Goal: Task Accomplishment & Management: Use online tool/utility

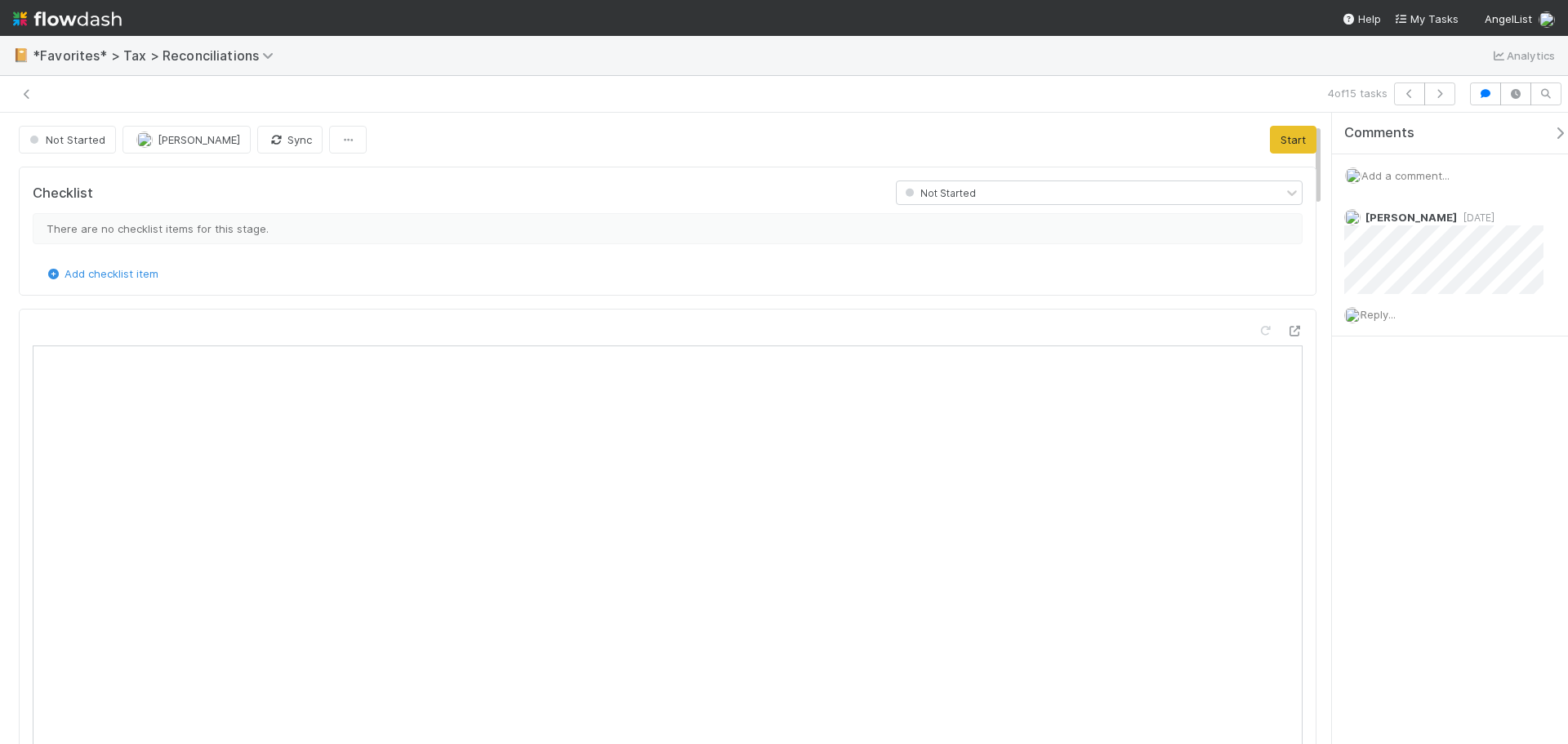
scroll to position [319, 597]
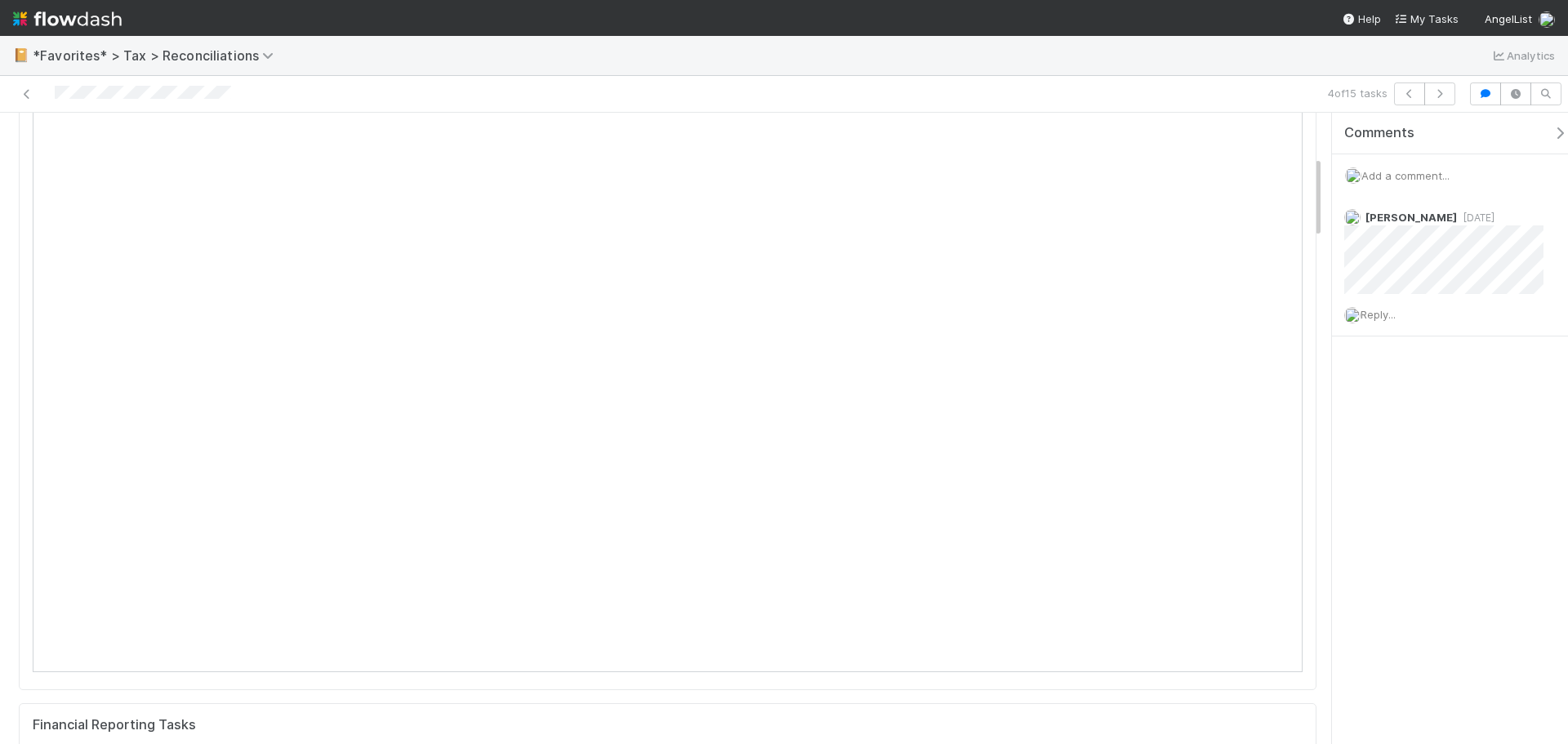
click at [1395, 178] on span "Add a comment..." at bounding box center [1406, 175] width 88 height 13
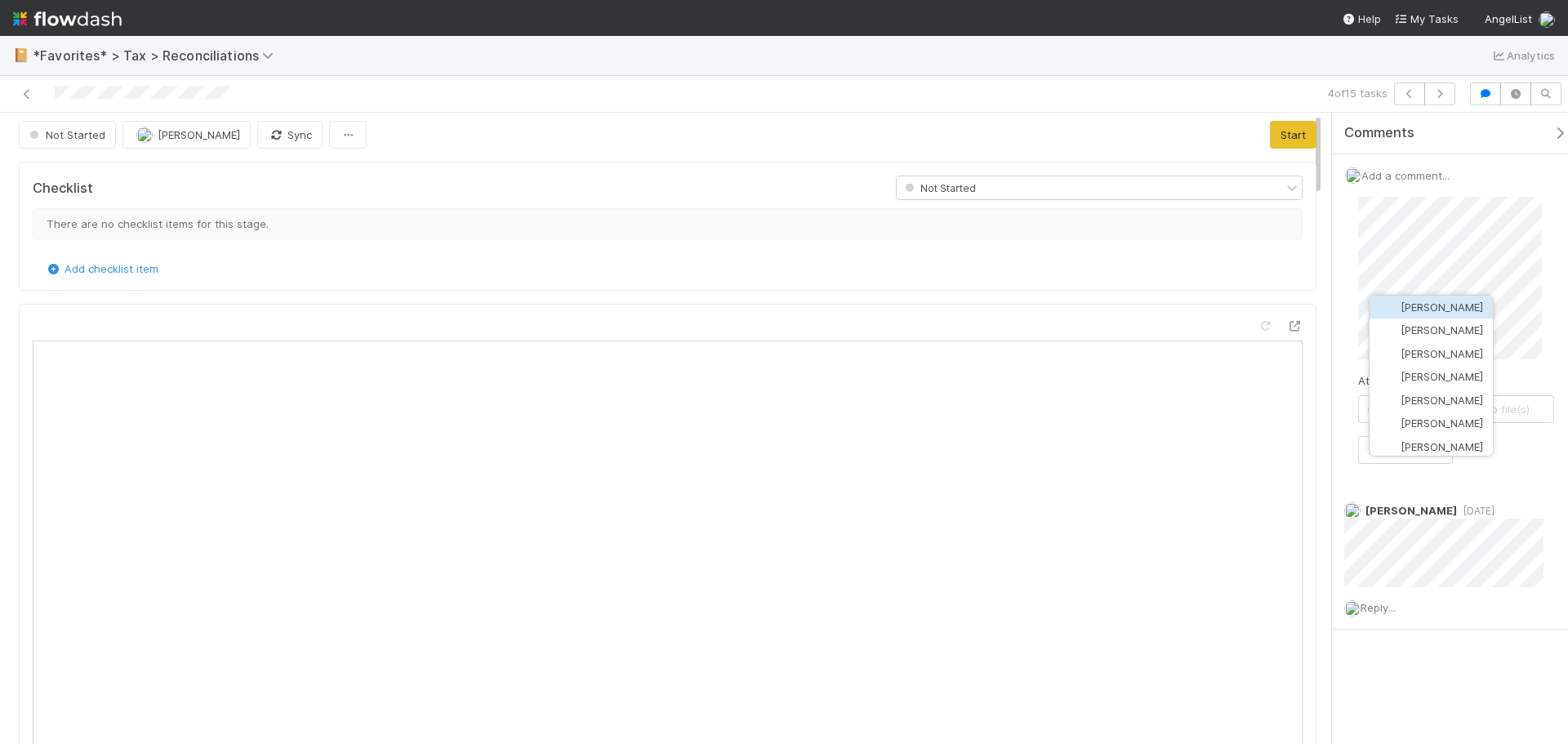
scroll to position [0, 0]
click at [1436, 300] on button "Moein Zandi" at bounding box center [1432, 306] width 124 height 23
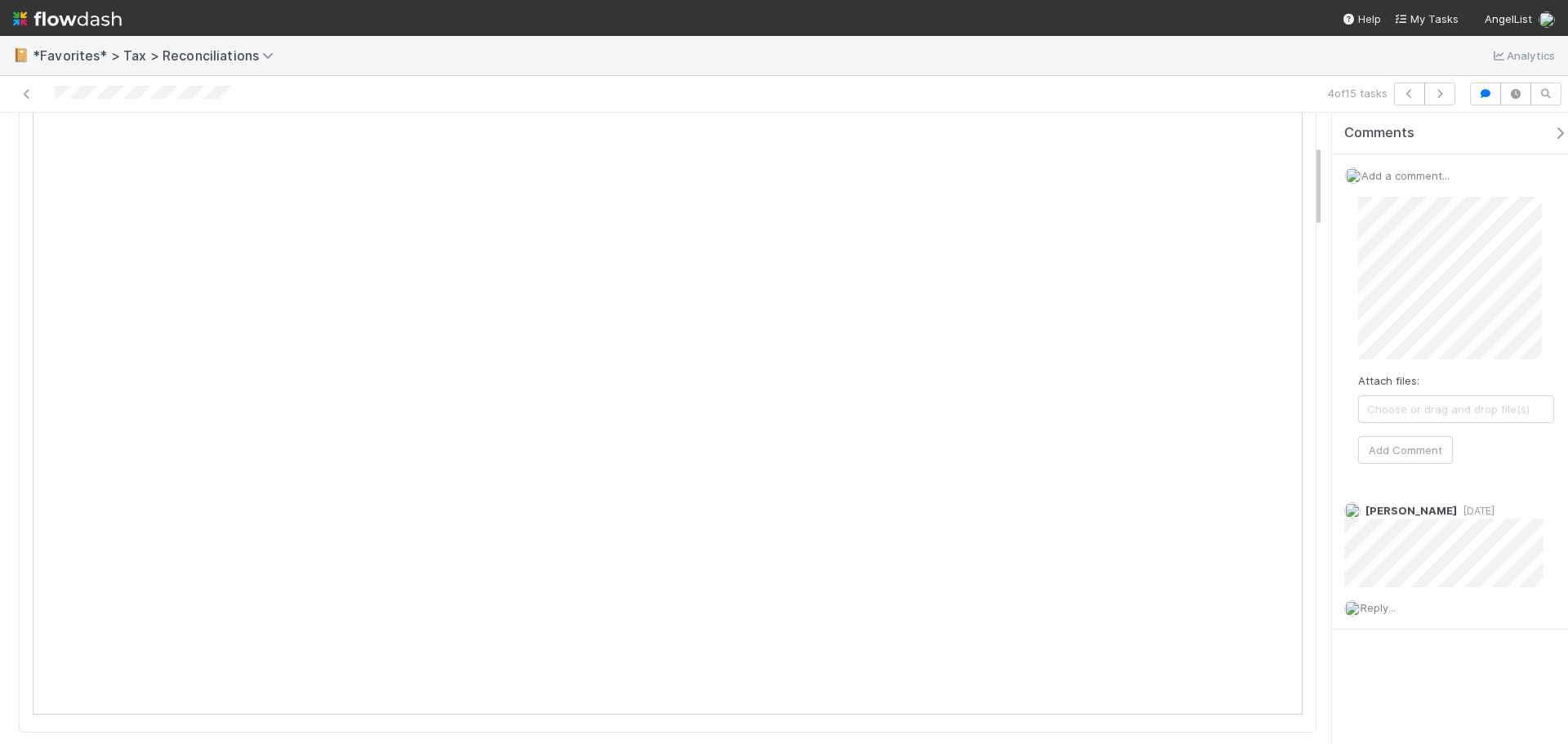
scroll to position [245, 0]
click at [1419, 458] on button "Add Comment" at bounding box center [1405, 466] width 95 height 27
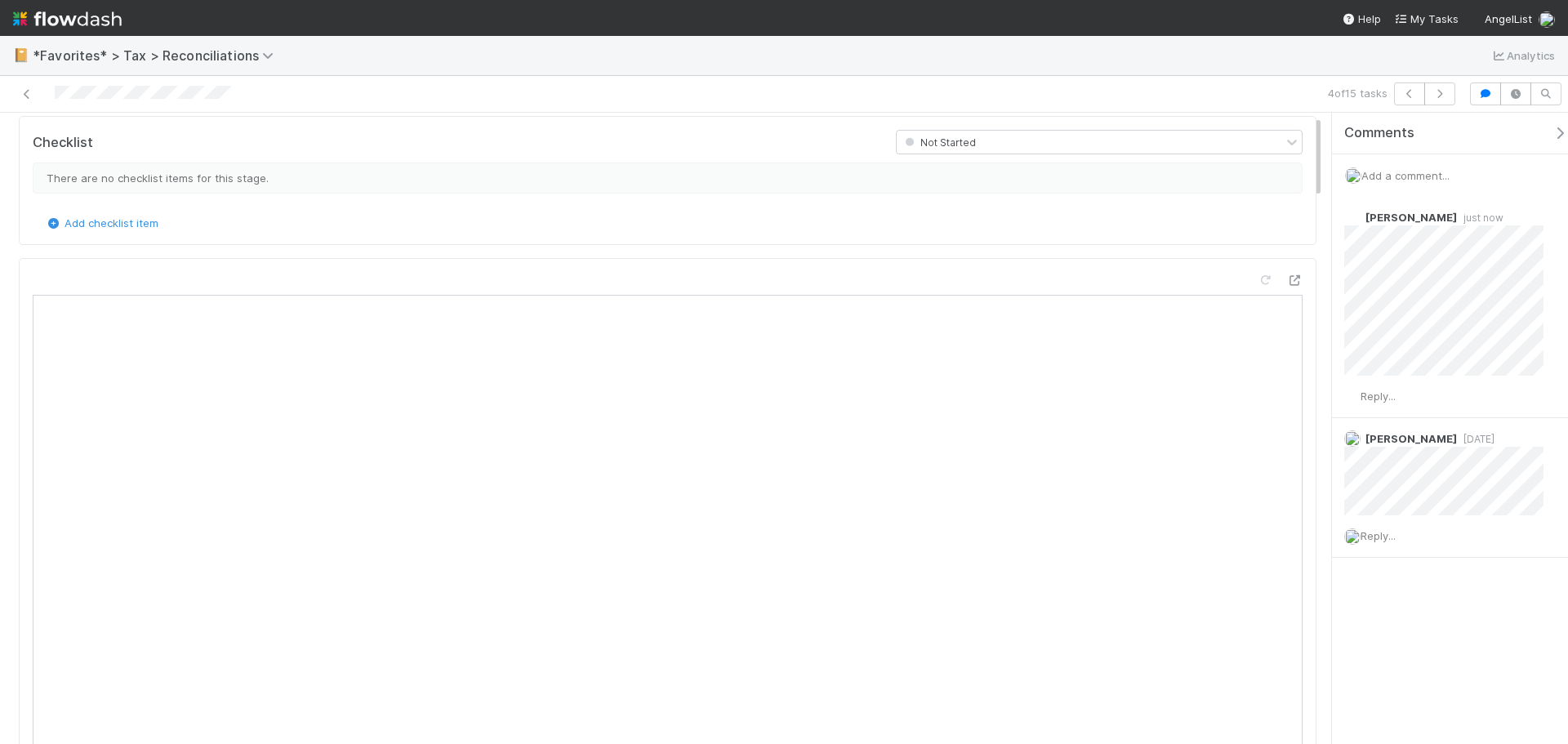
scroll to position [0, 0]
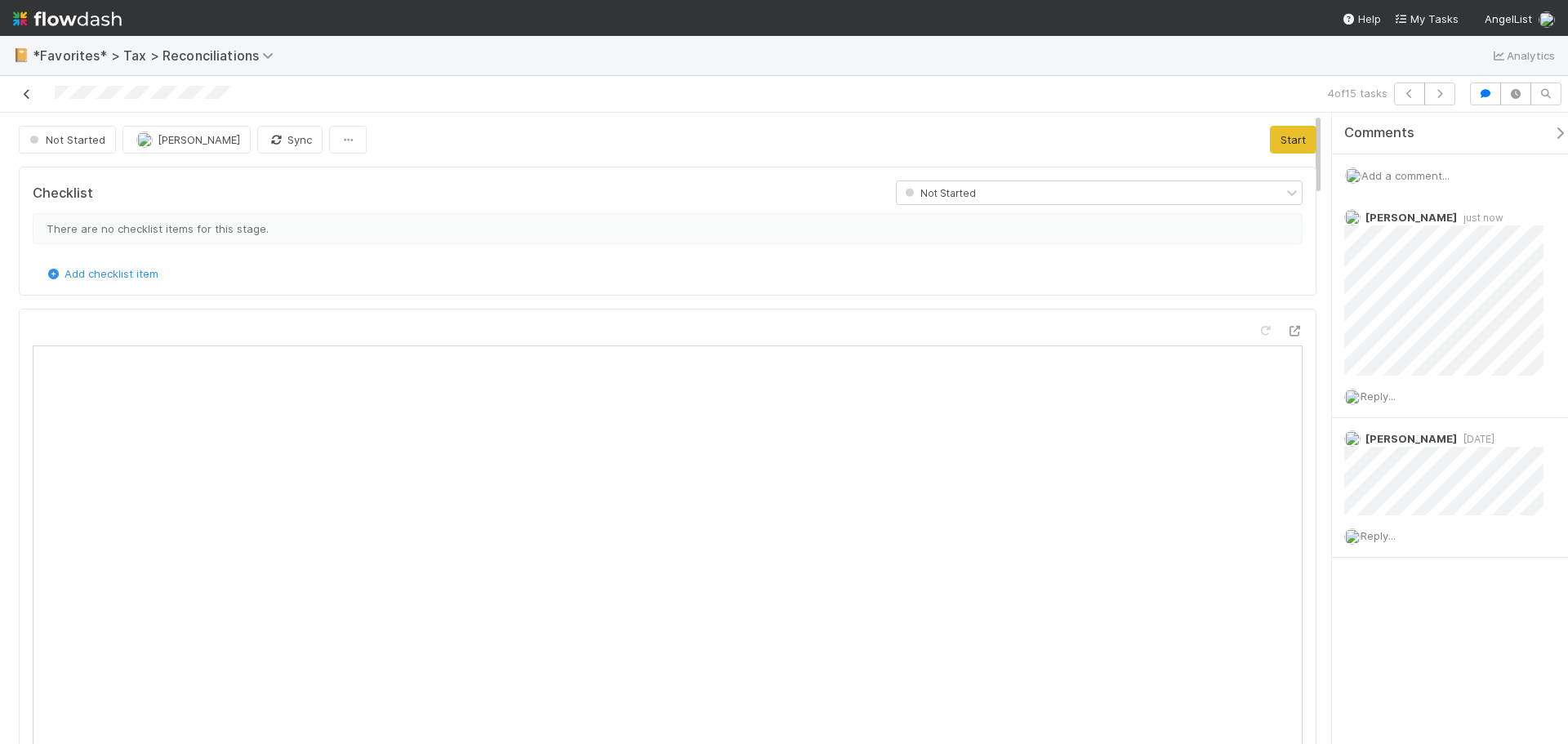
click at [24, 95] on icon at bounding box center [26, 94] width 17 height 11
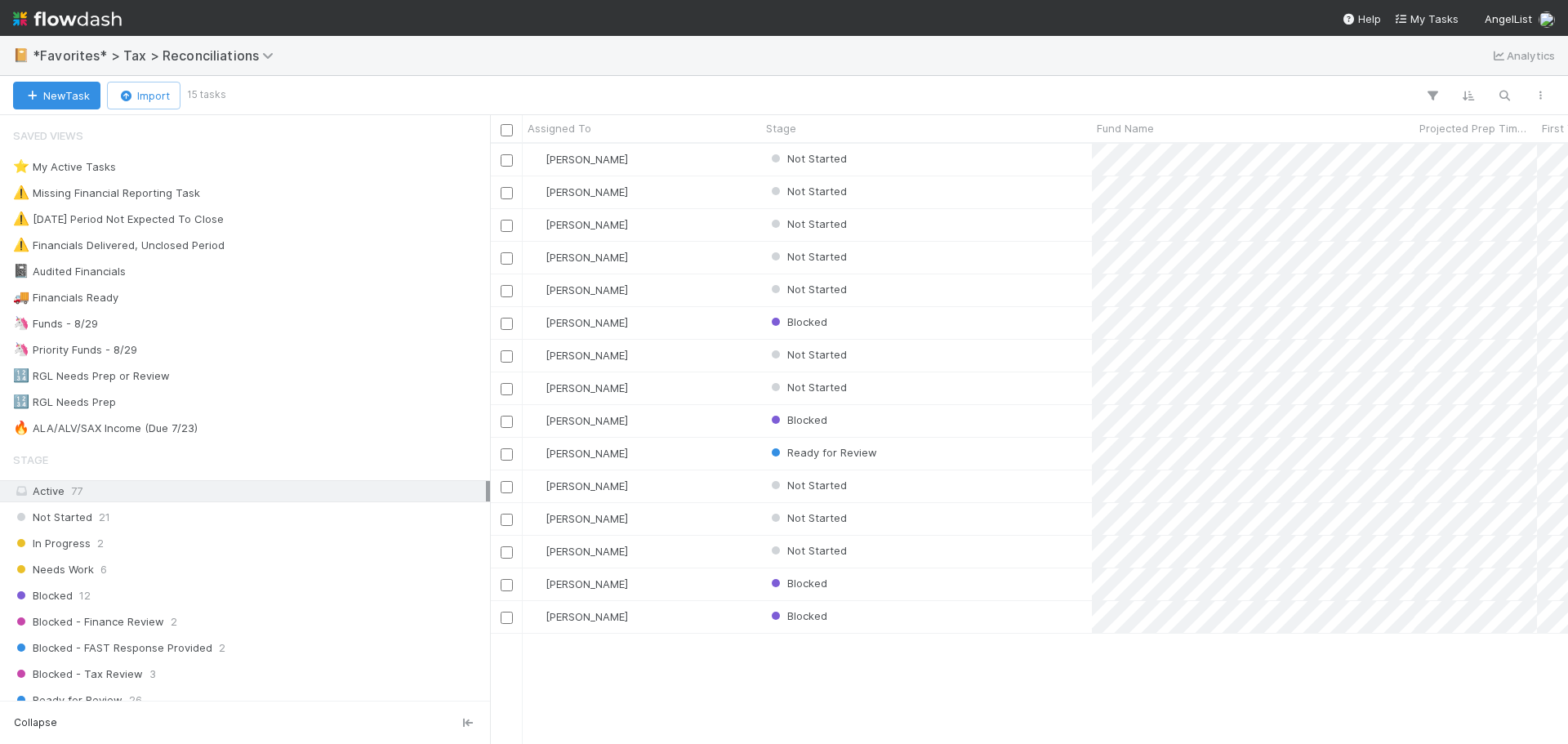
scroll to position [588, 1066]
click at [208, 634] on div "Stage Active 77 Not Started 21 In Progress 2 Needs Work 6 Blocked 12 Blocked - …" at bounding box center [244, 695] width 490 height 504
click at [205, 628] on div "Blocked - Finance Review 2" at bounding box center [249, 622] width 473 height 21
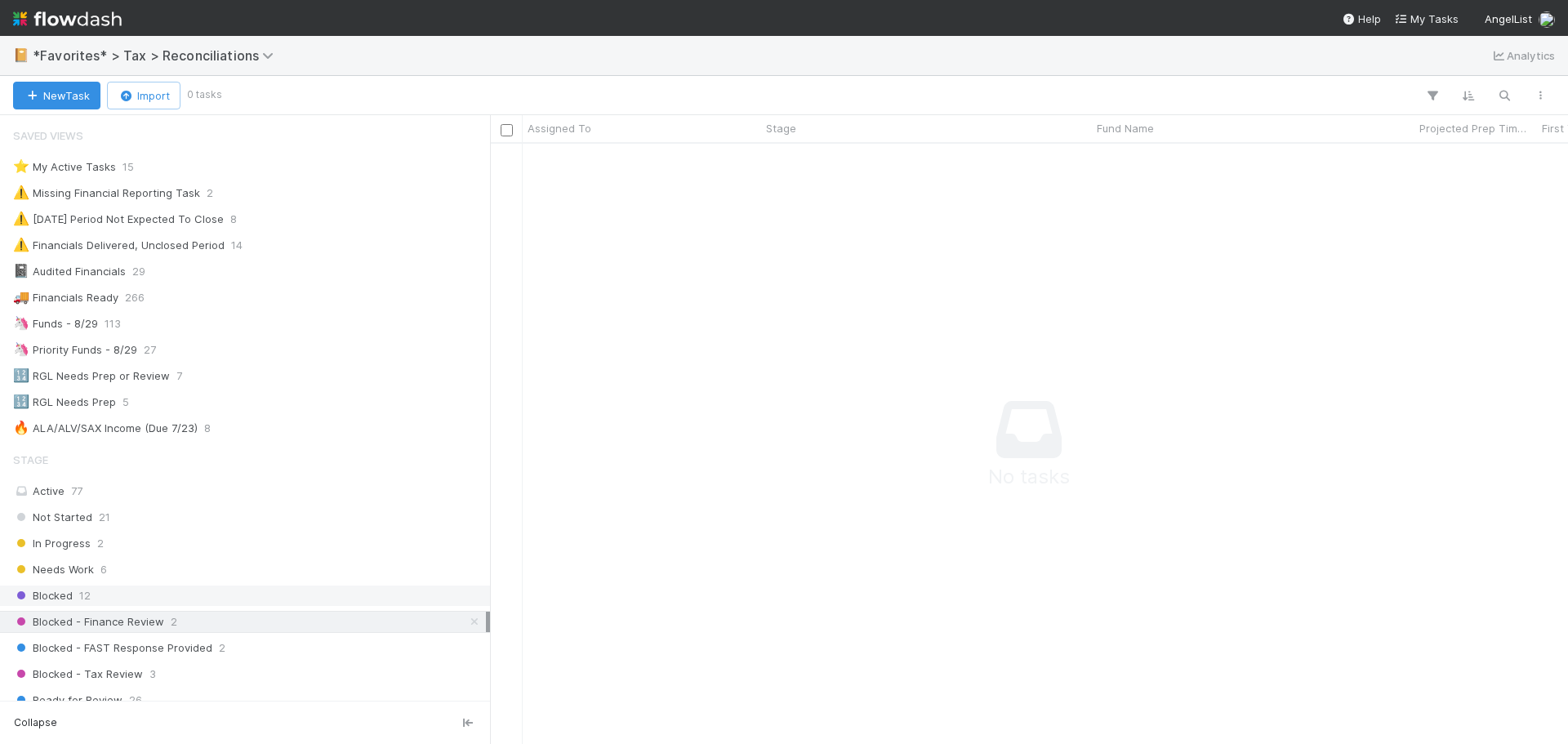
scroll to position [576, 1066]
click at [146, 494] on div "Active 77" at bounding box center [249, 491] width 473 height 21
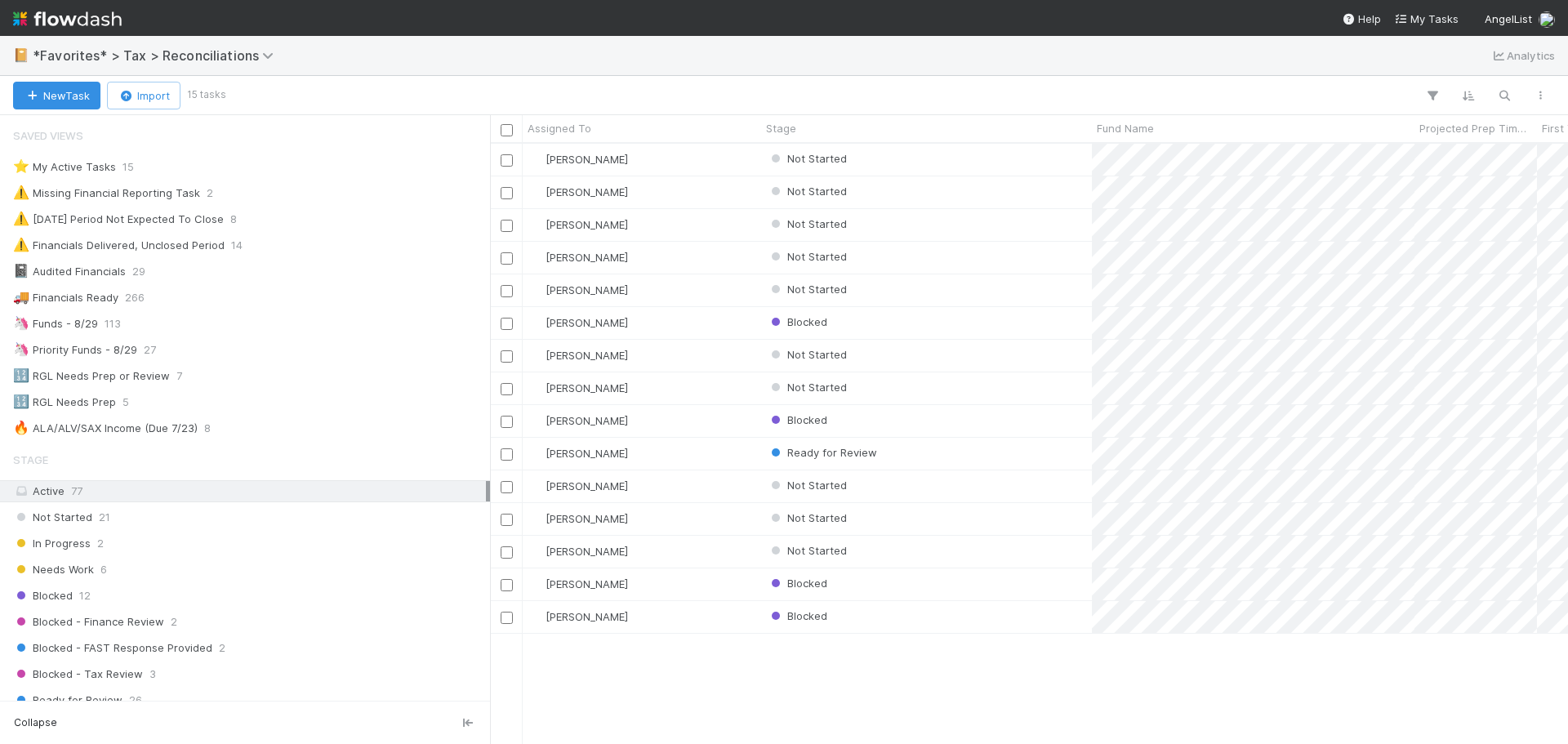
scroll to position [588, 1066]
click at [987, 382] on div "Not Started" at bounding box center [926, 389] width 331 height 31
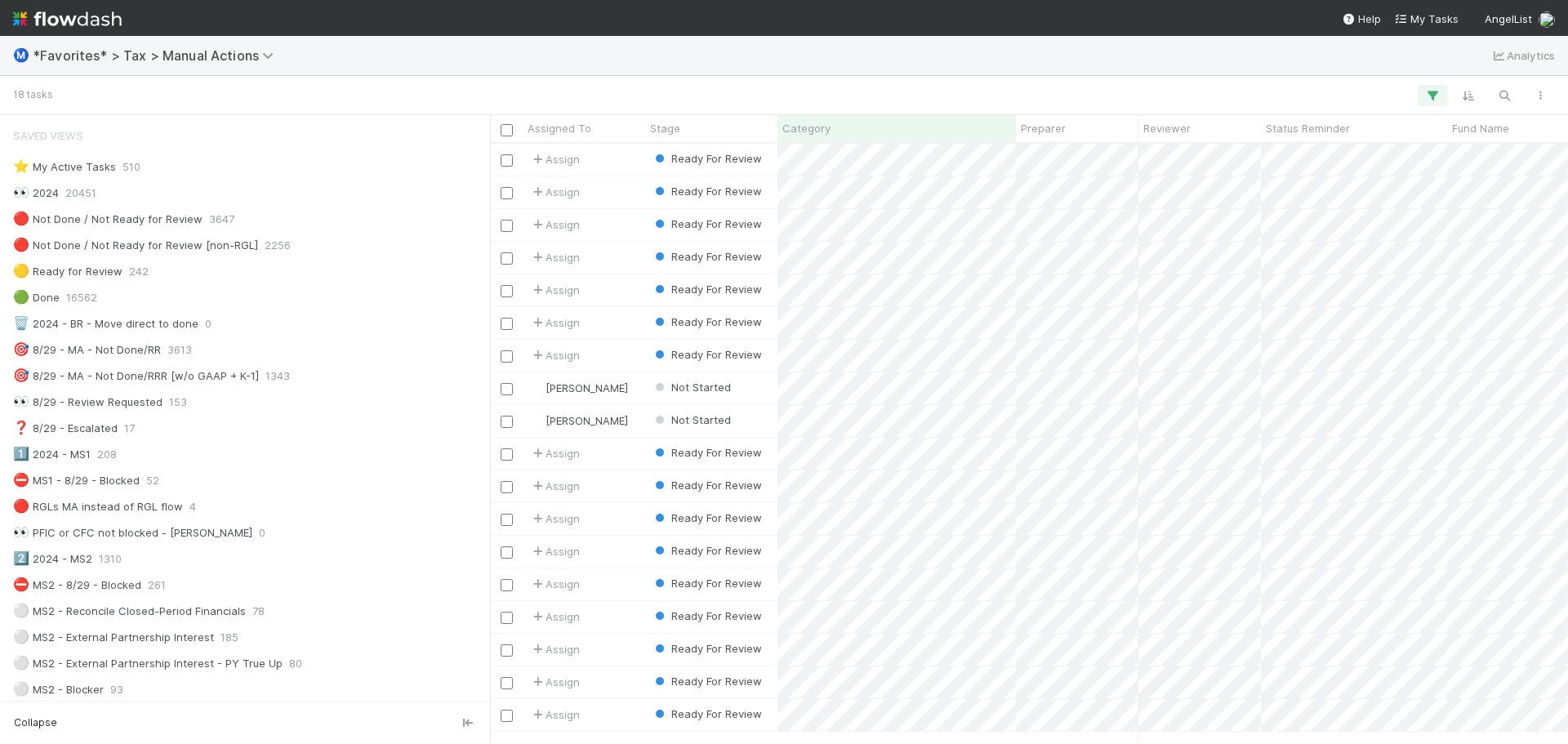
scroll to position [588, 1066]
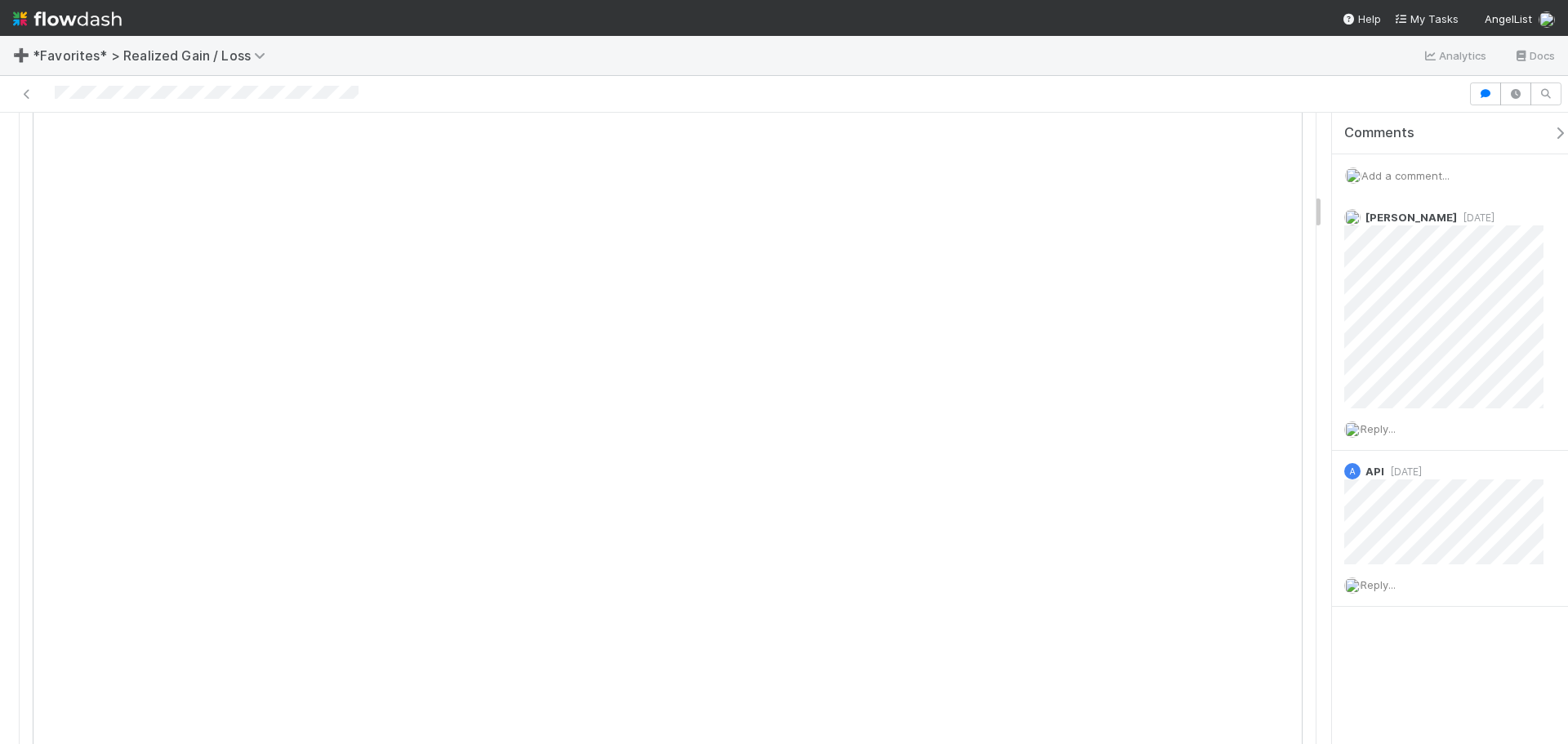
scroll to position [1389, 0]
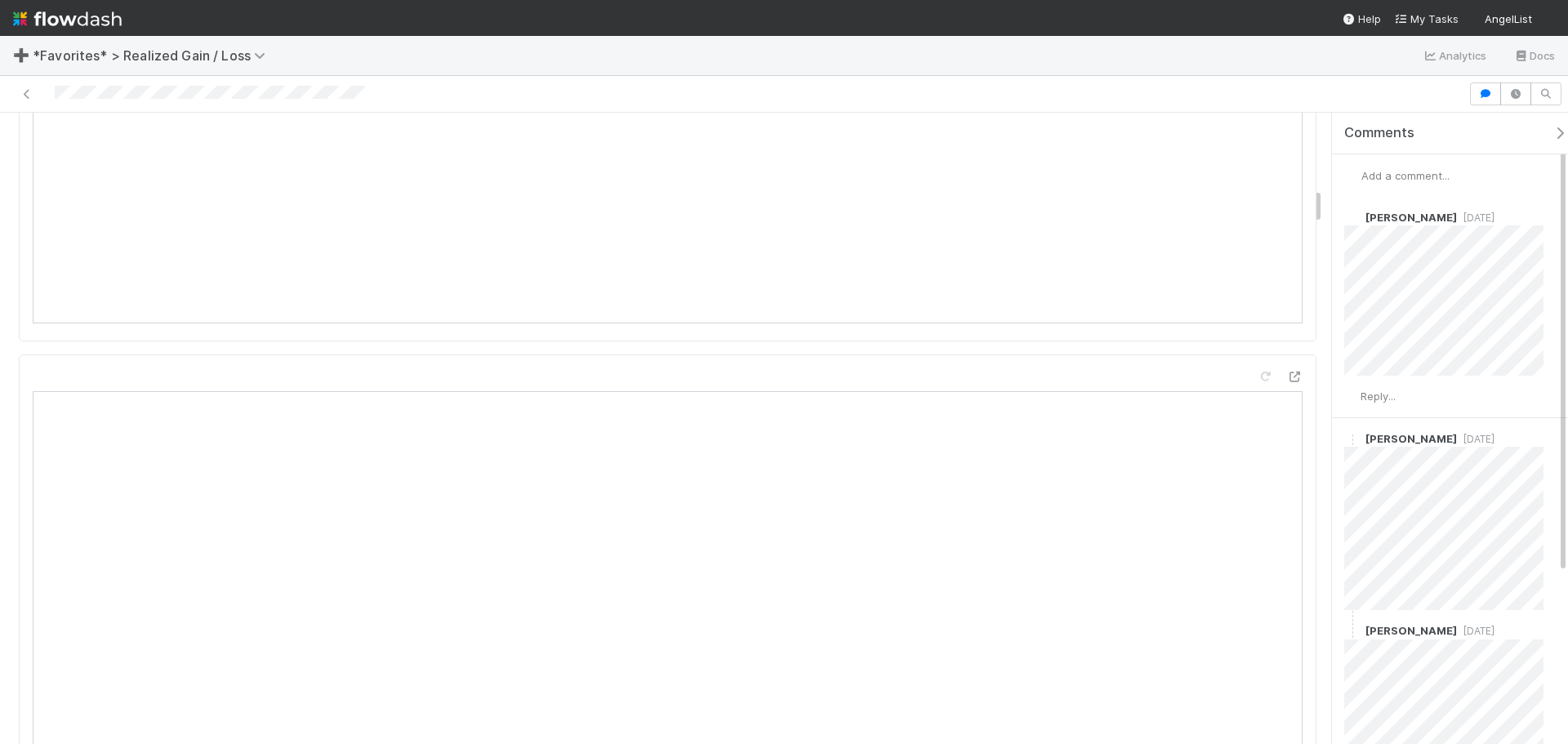
scroll to position [1716, 0]
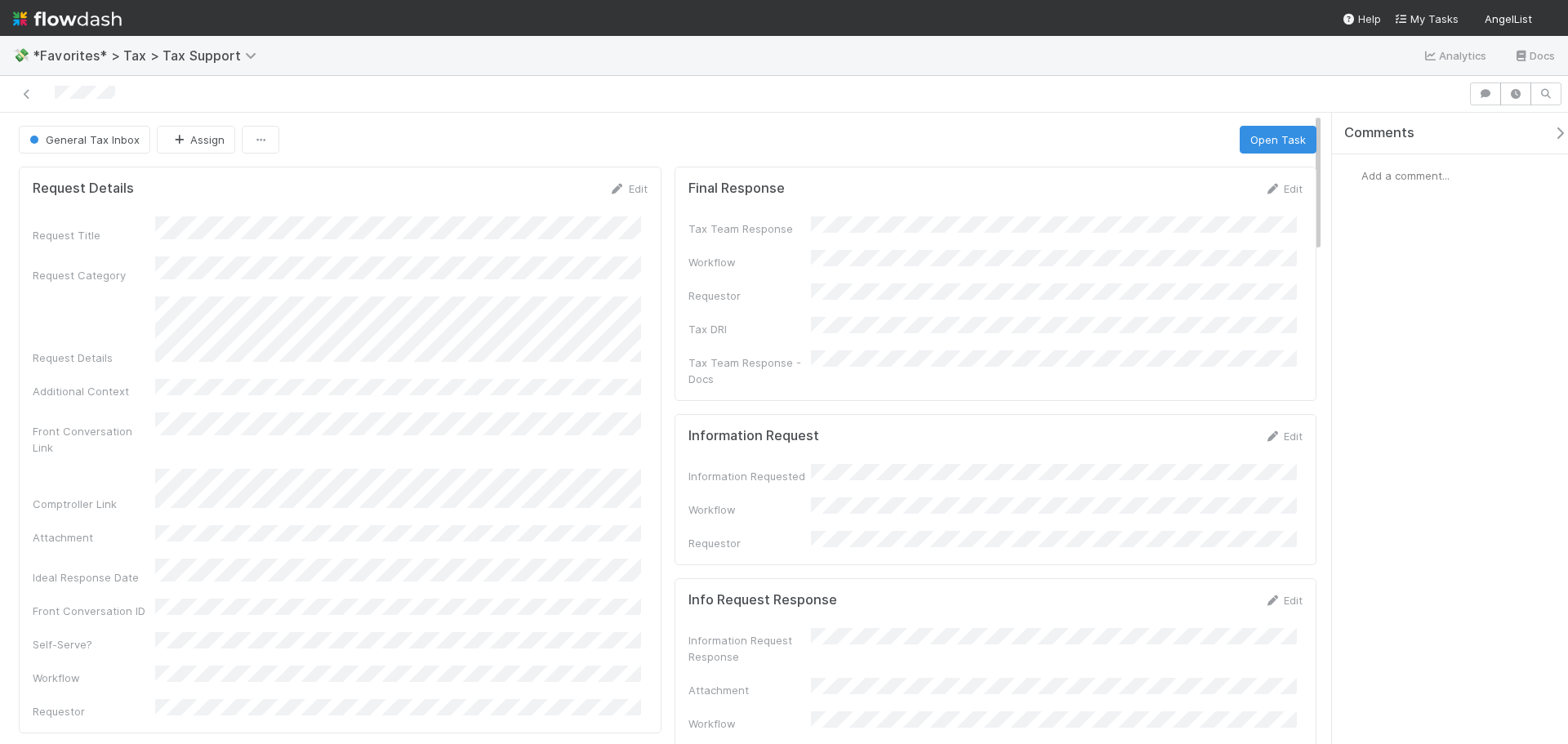
click at [151, 153] on div "General Tax Inbox" at bounding box center [87, 139] width 138 height 27
click at [182, 147] on button "Assign" at bounding box center [196, 139] width 78 height 27
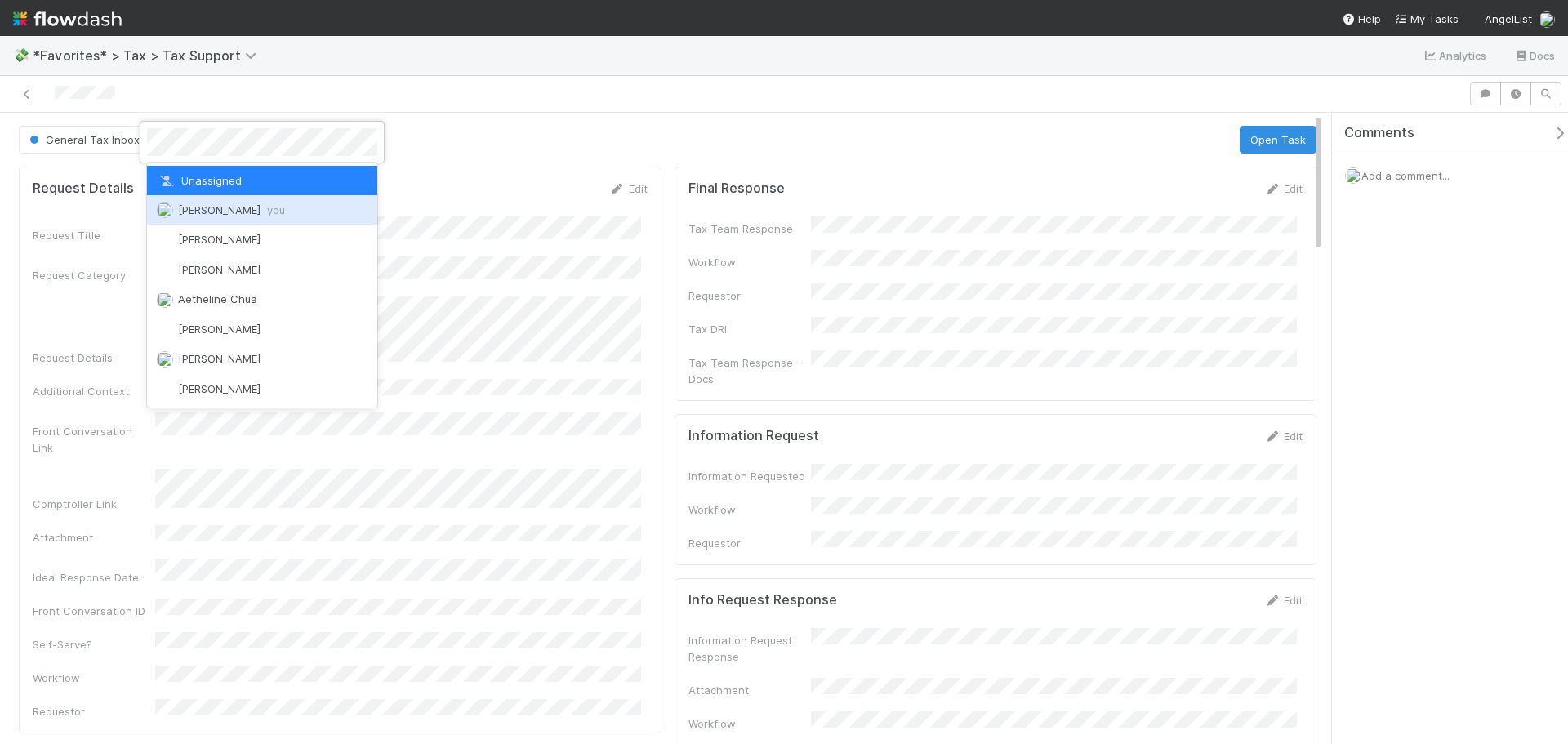
click at [267, 205] on span "you" at bounding box center [276, 209] width 18 height 13
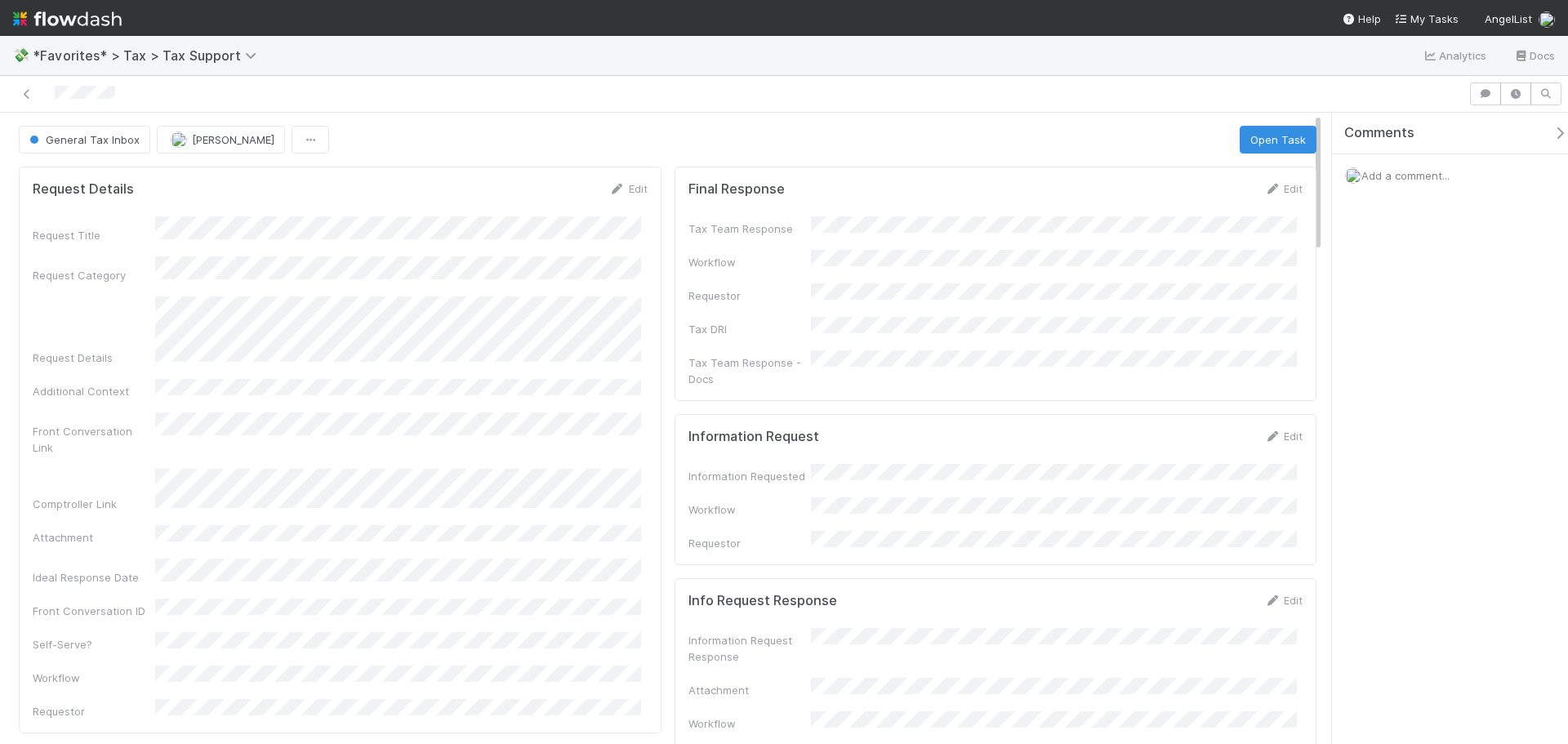
click at [1453, 424] on div "Comments Add a comment..." at bounding box center [1450, 429] width 236 height 632
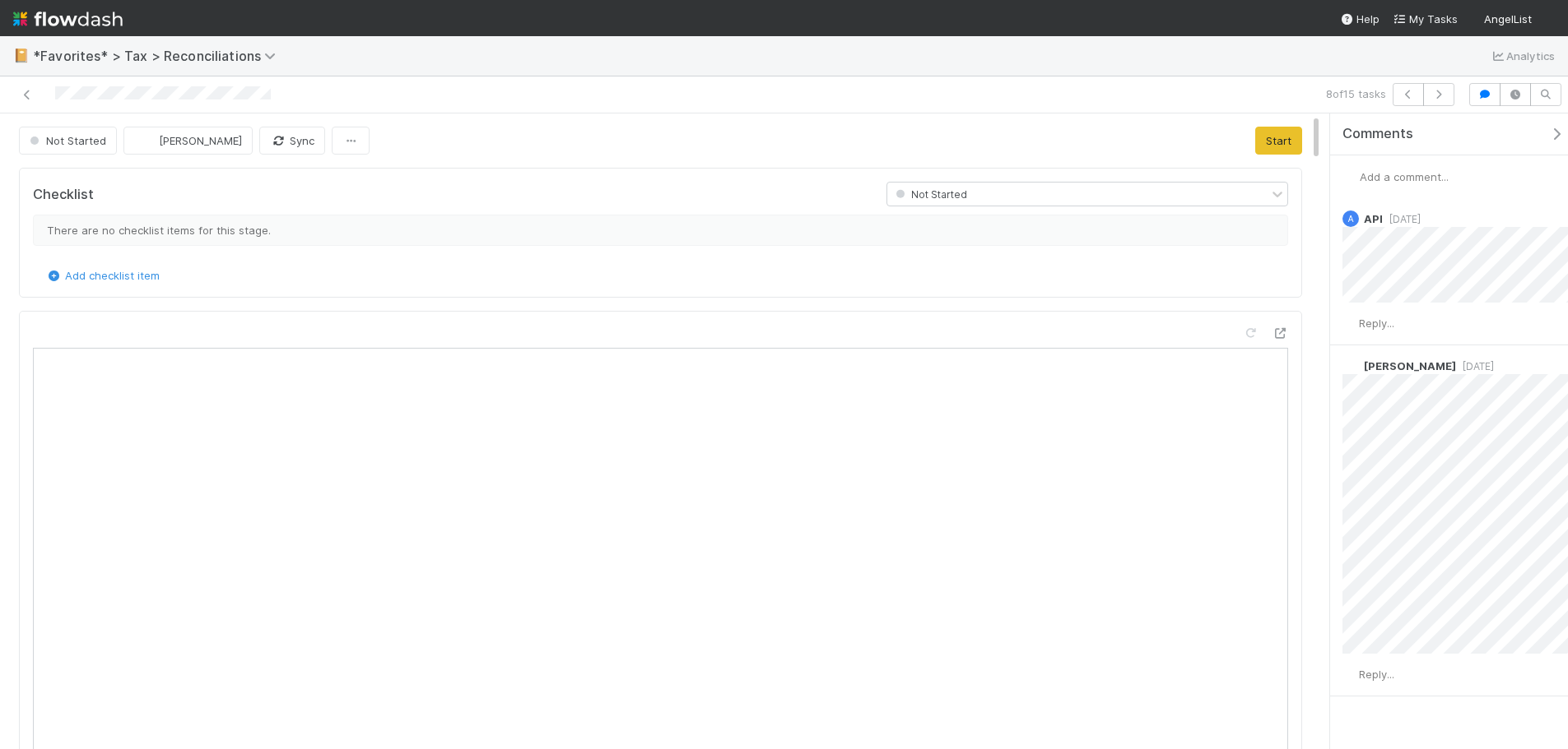
scroll to position [1, 13]
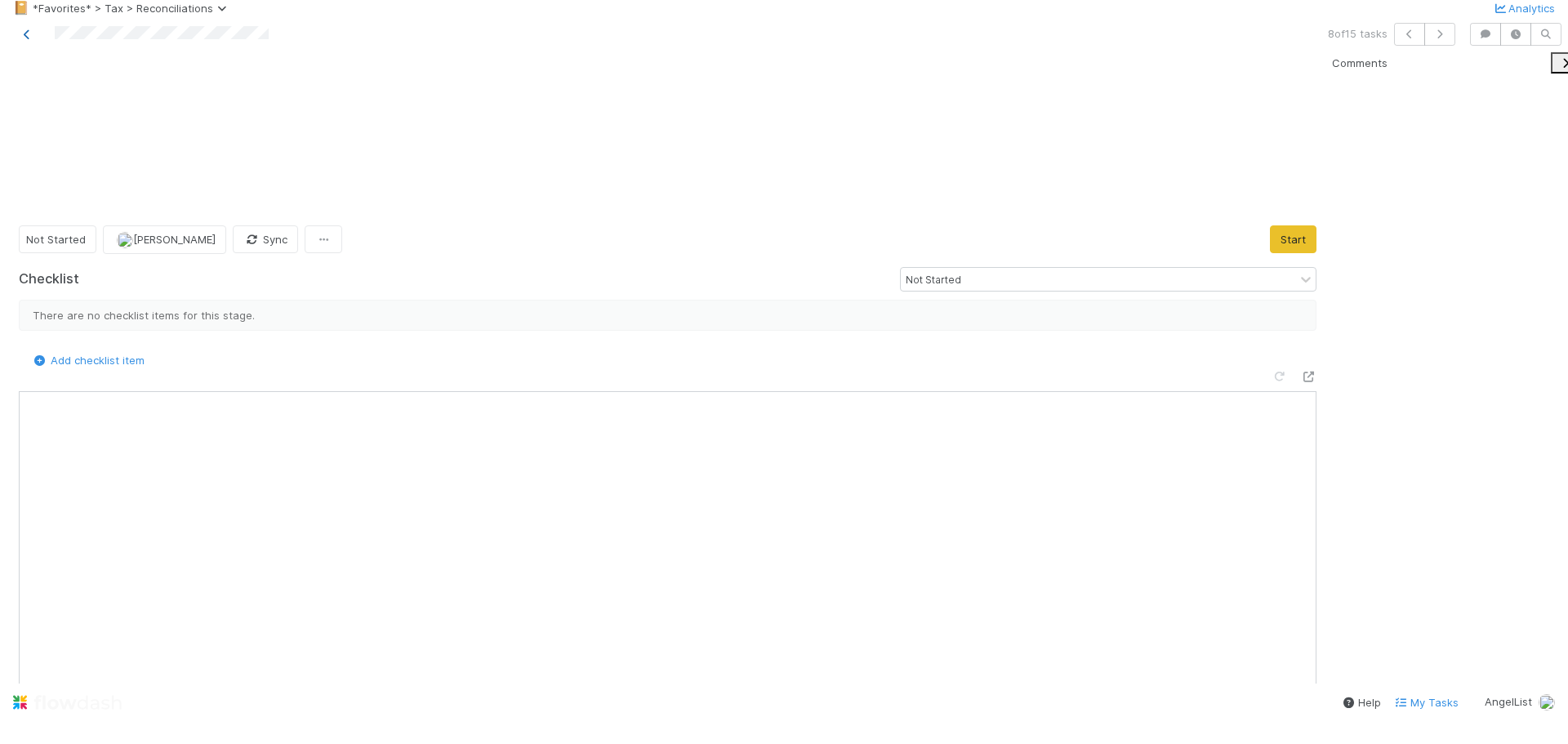
click at [27, 40] on icon at bounding box center [26, 34] width 17 height 11
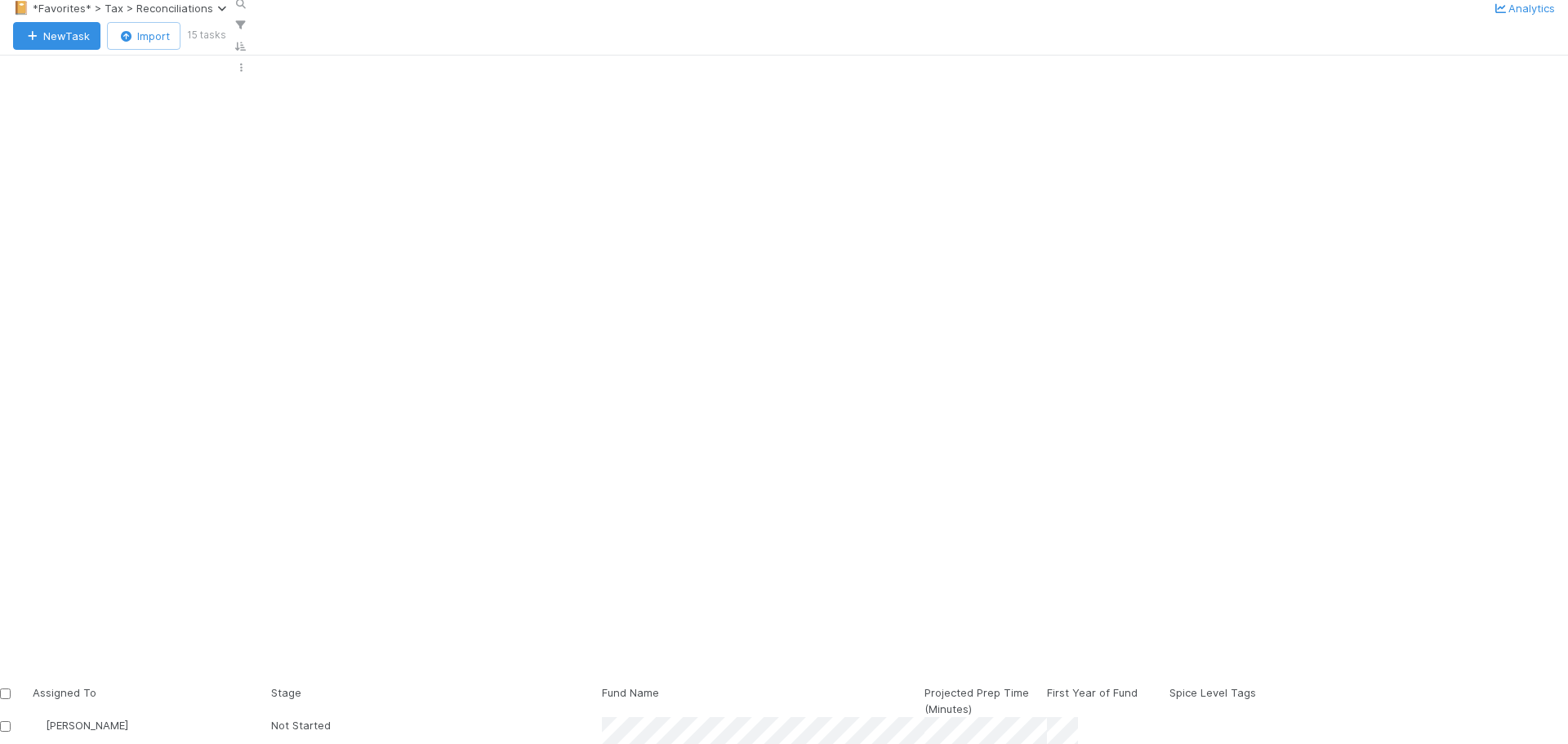
scroll to position [588, 1066]
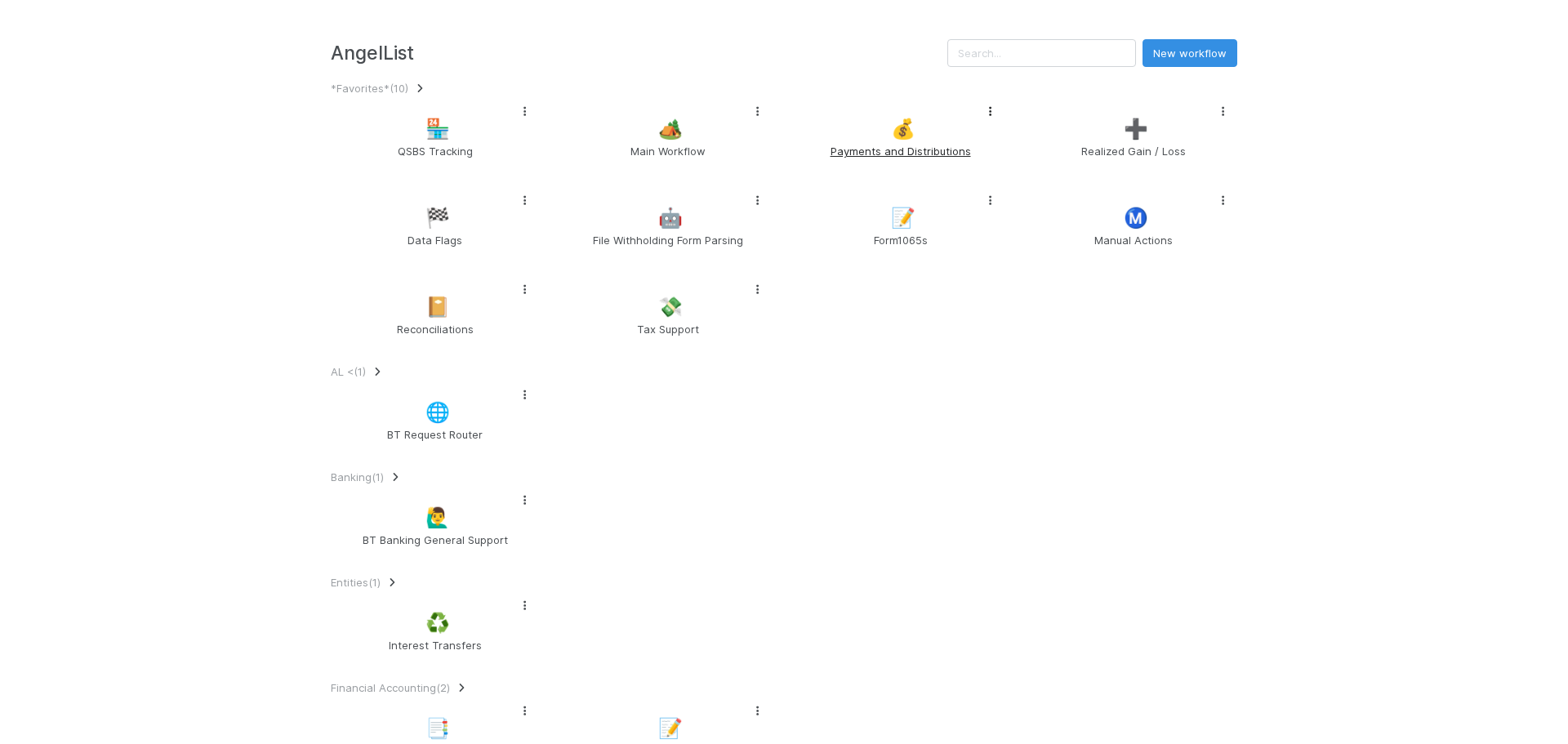
click at [859, 159] on span "Payments and Distributions" at bounding box center [900, 151] width 195 height 17
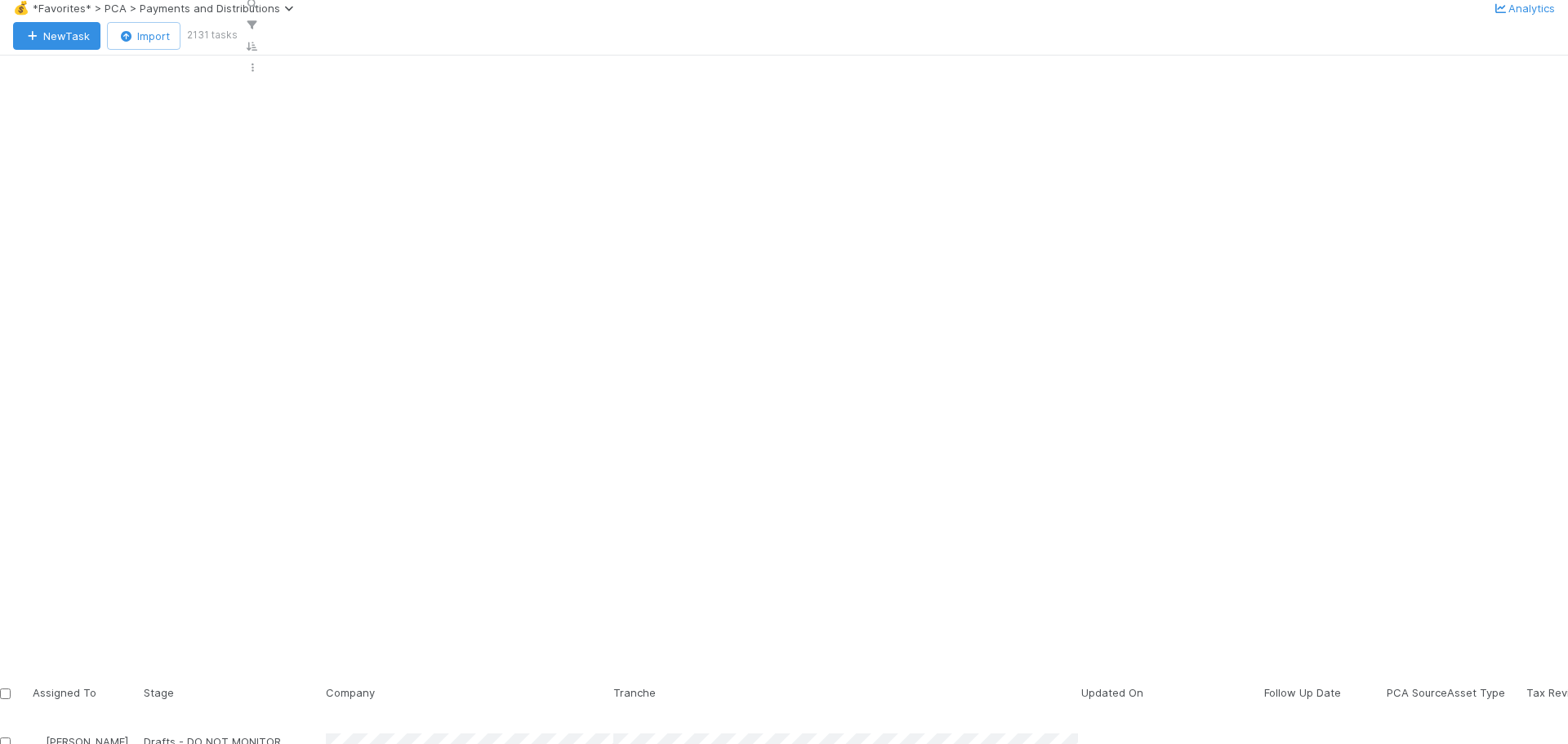
scroll to position [572, 0]
click at [326, 734] on div "Tax Review" at bounding box center [235, 750] width 183 height 32
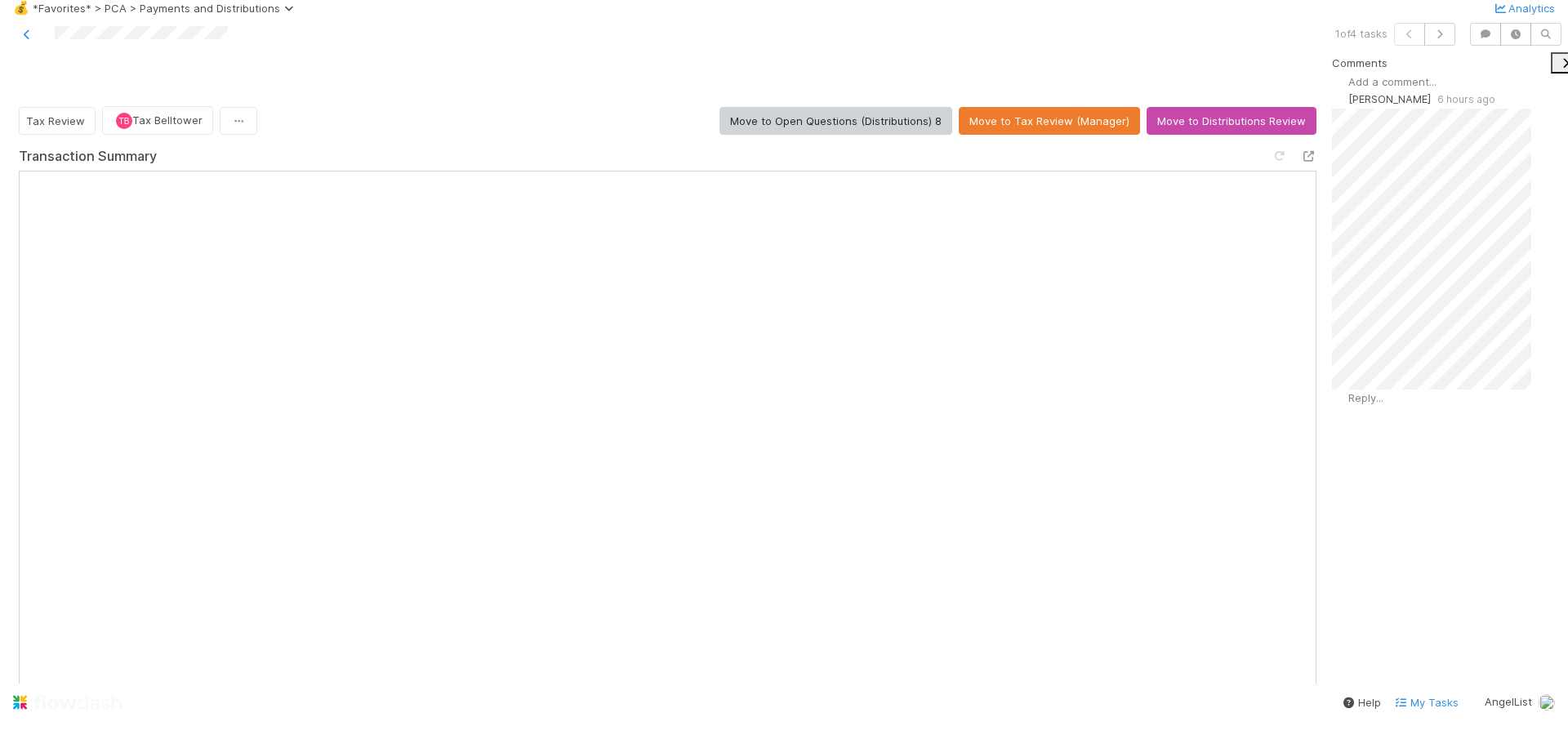
scroll to position [2615, 0]
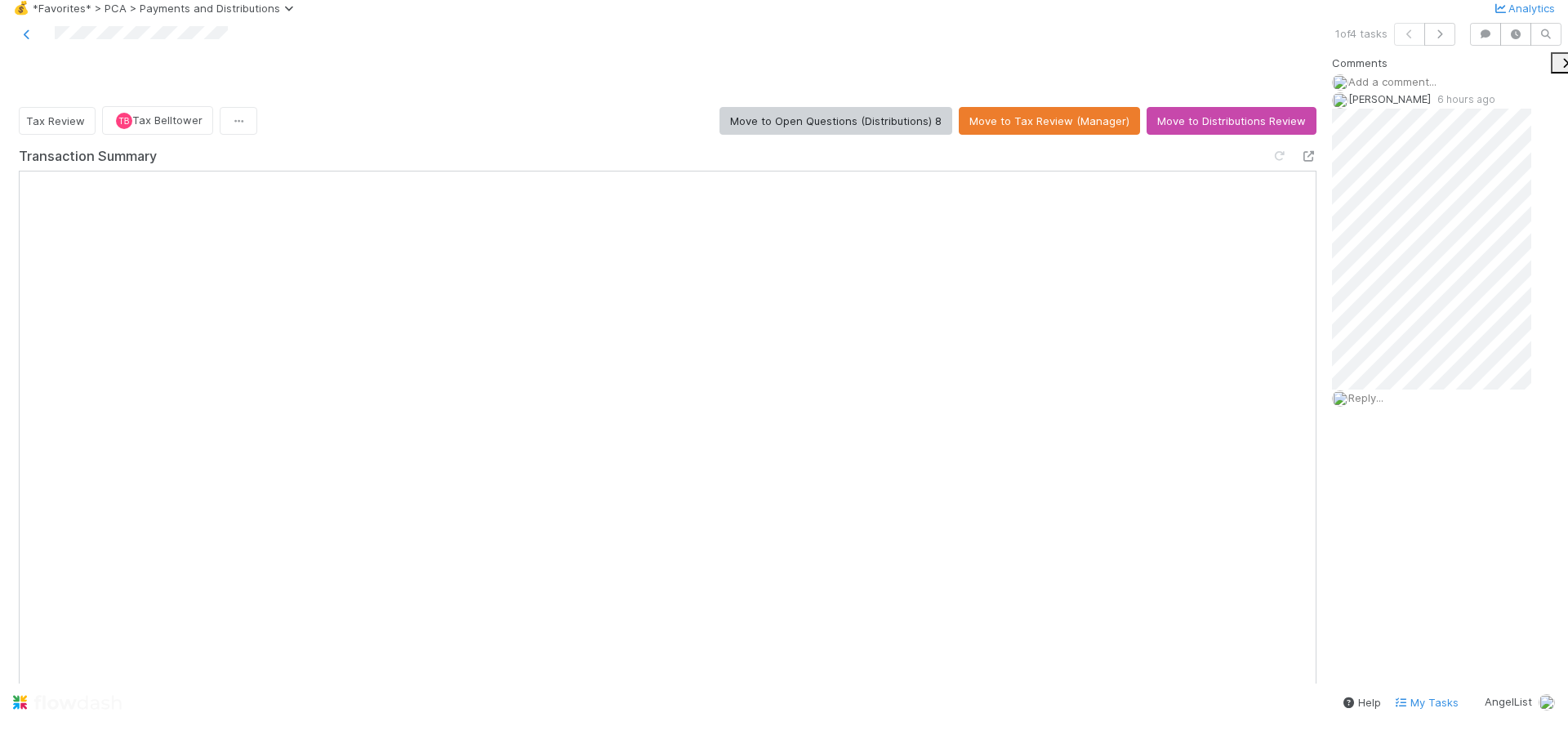
click at [27, 42] on link at bounding box center [26, 34] width 17 height 17
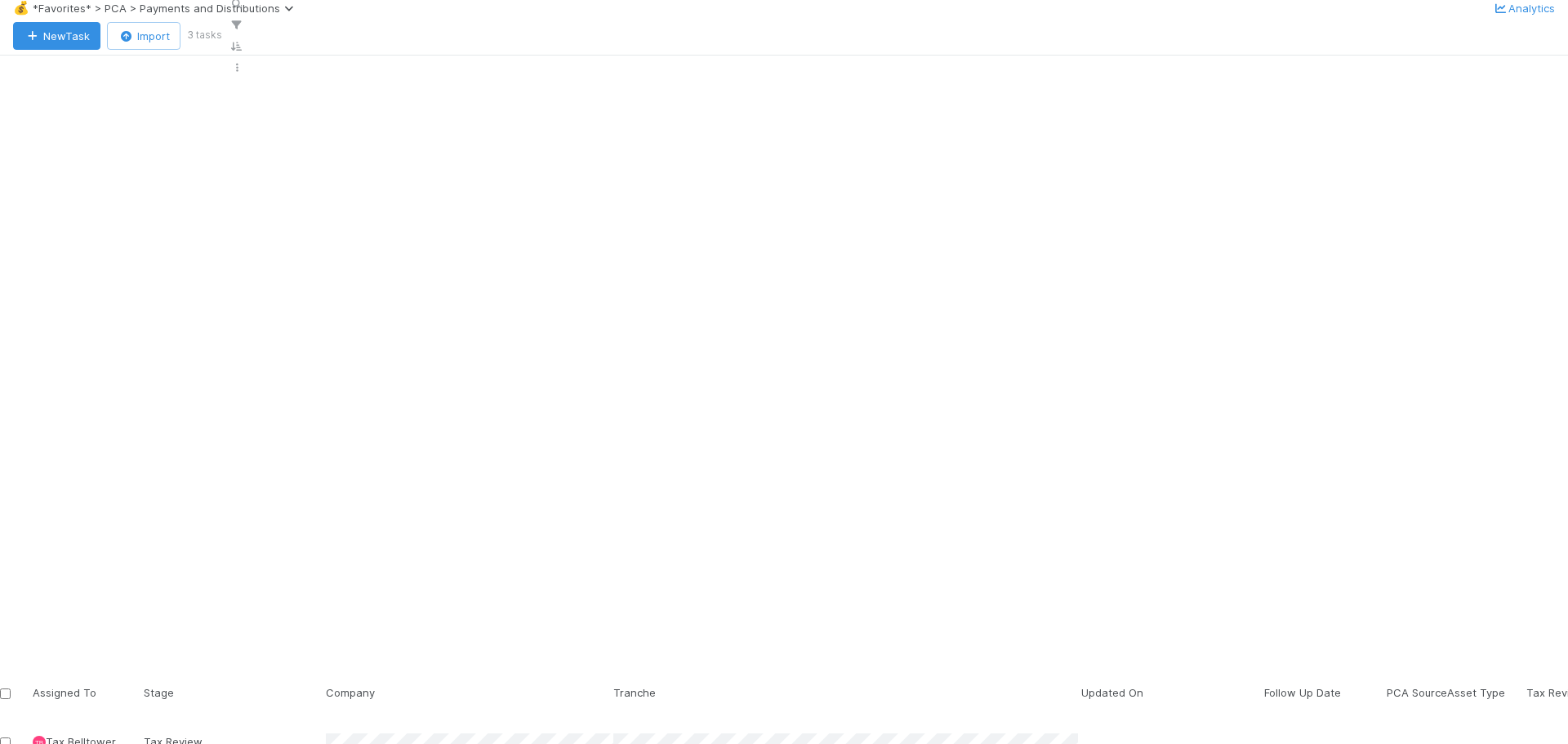
scroll to position [588, 1066]
click at [326, 734] on div "Tax Review" at bounding box center [235, 750] width 183 height 32
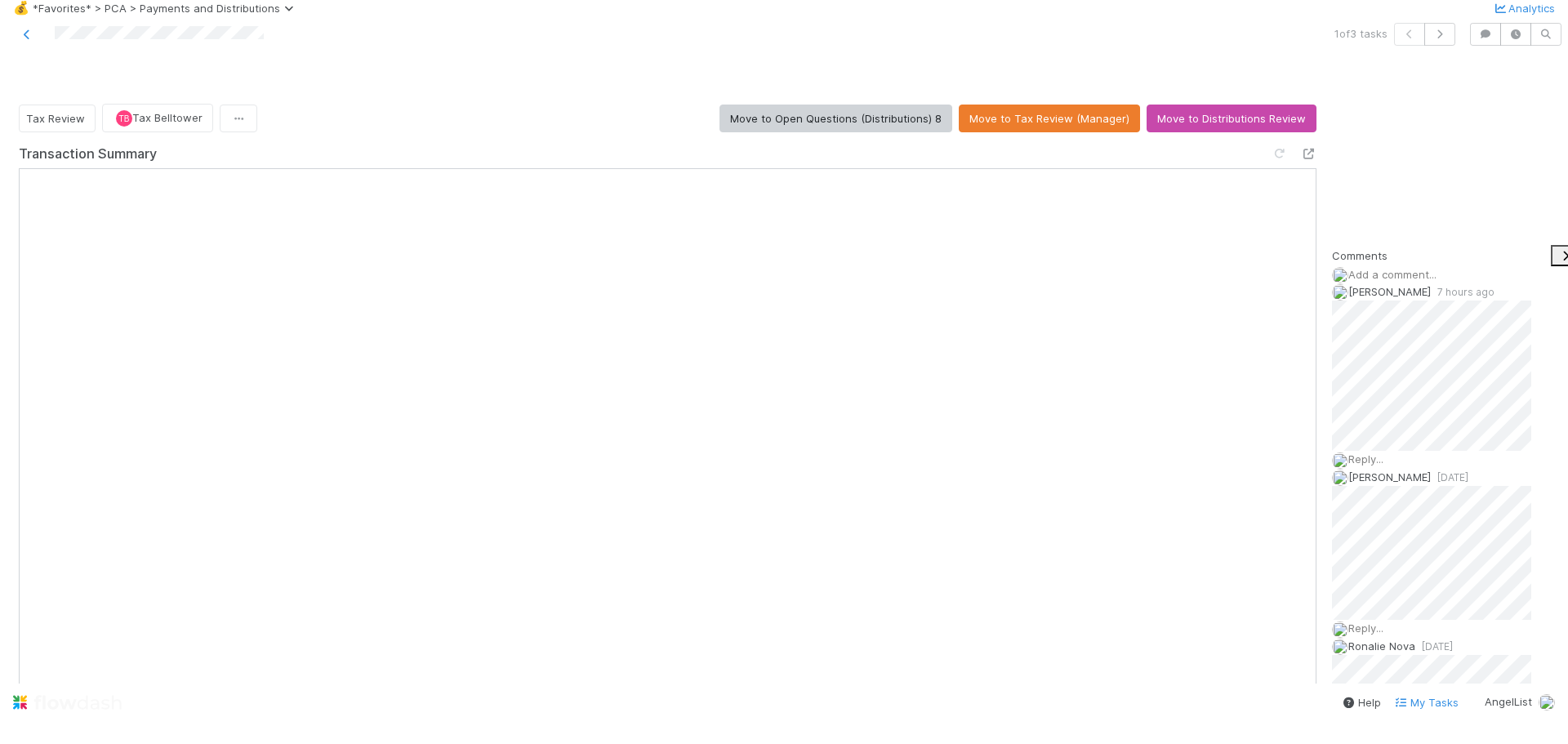
scroll to position [2942, 0]
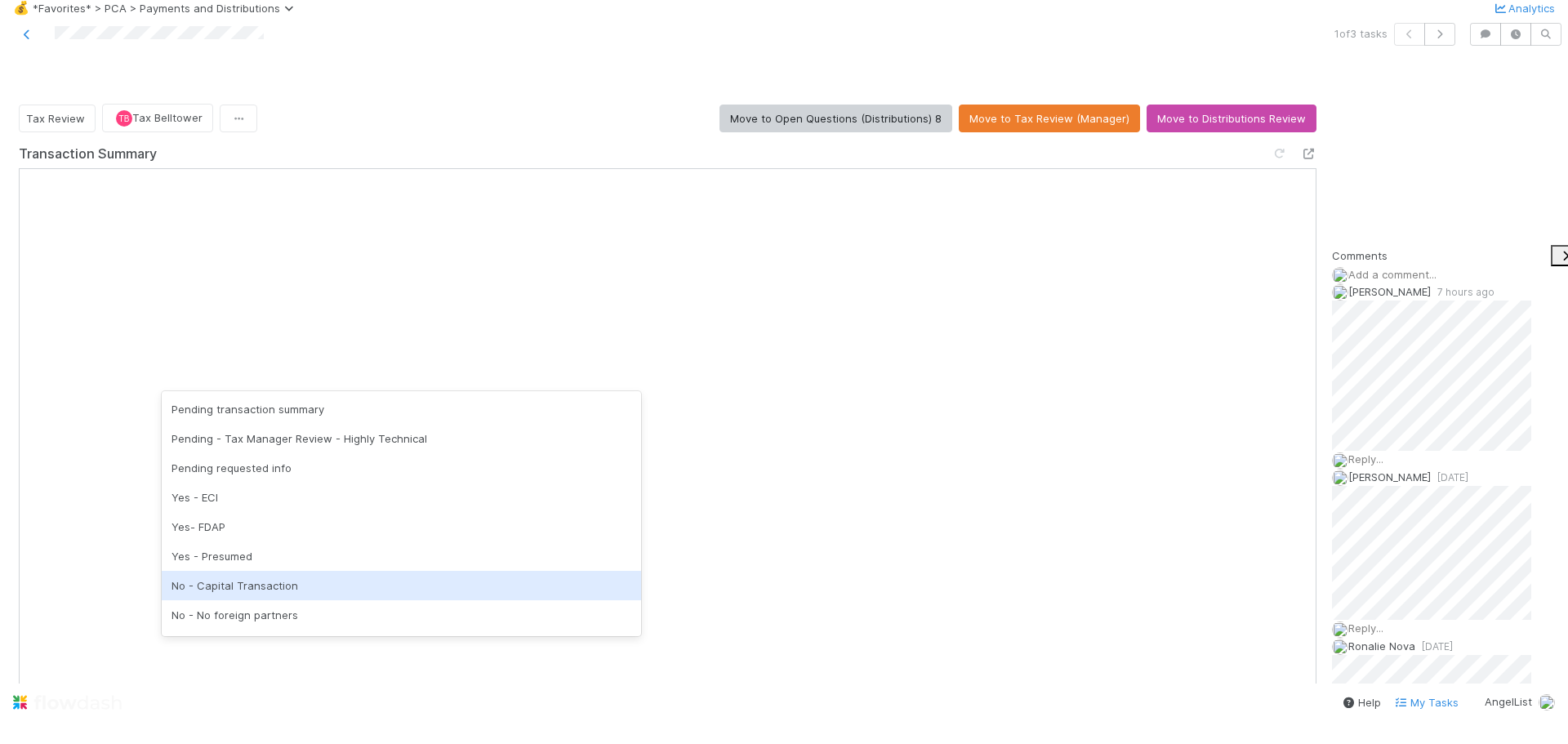
click at [264, 583] on div "No - Capital Transaction" at bounding box center [401, 586] width 480 height 29
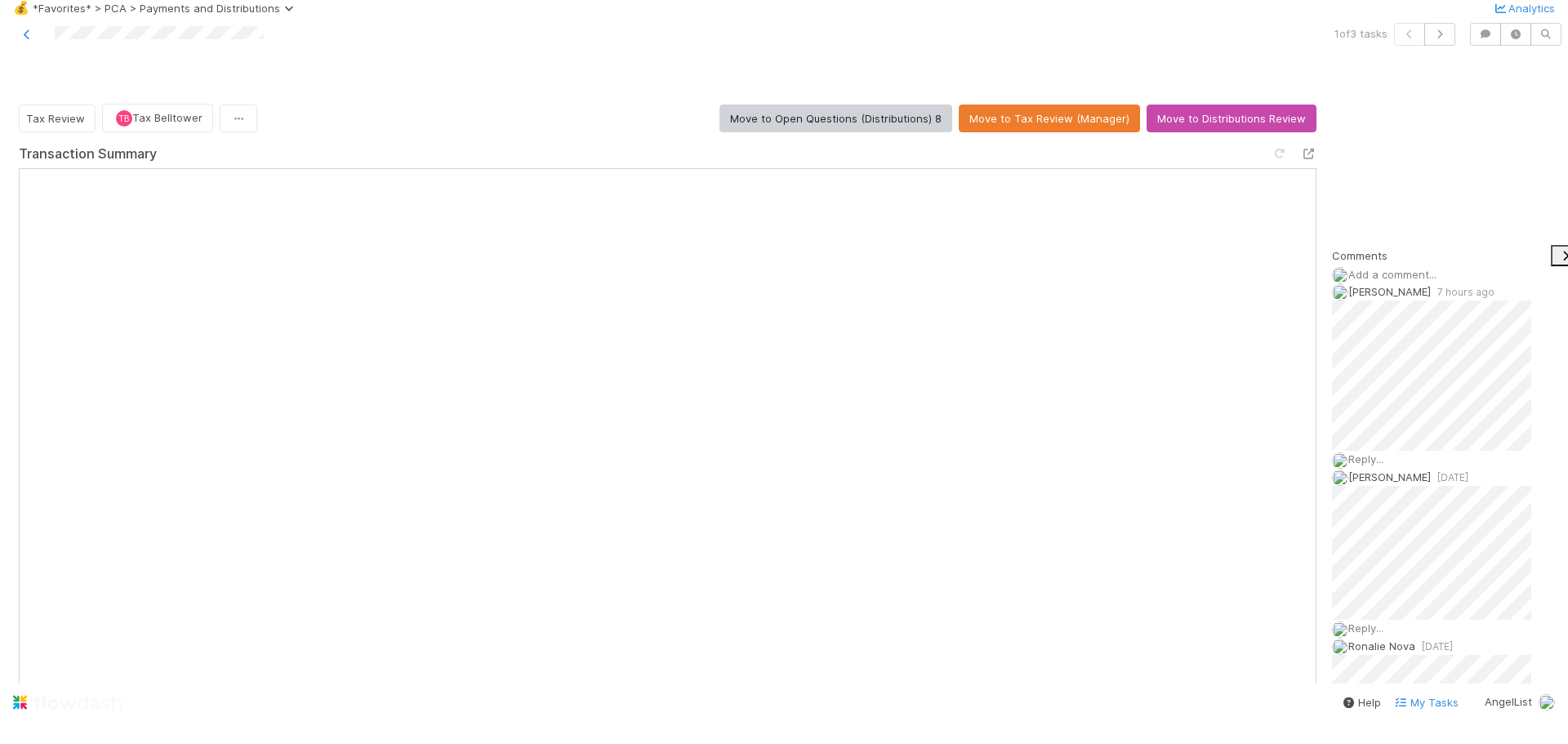
click at [26, 42] on link at bounding box center [26, 34] width 17 height 17
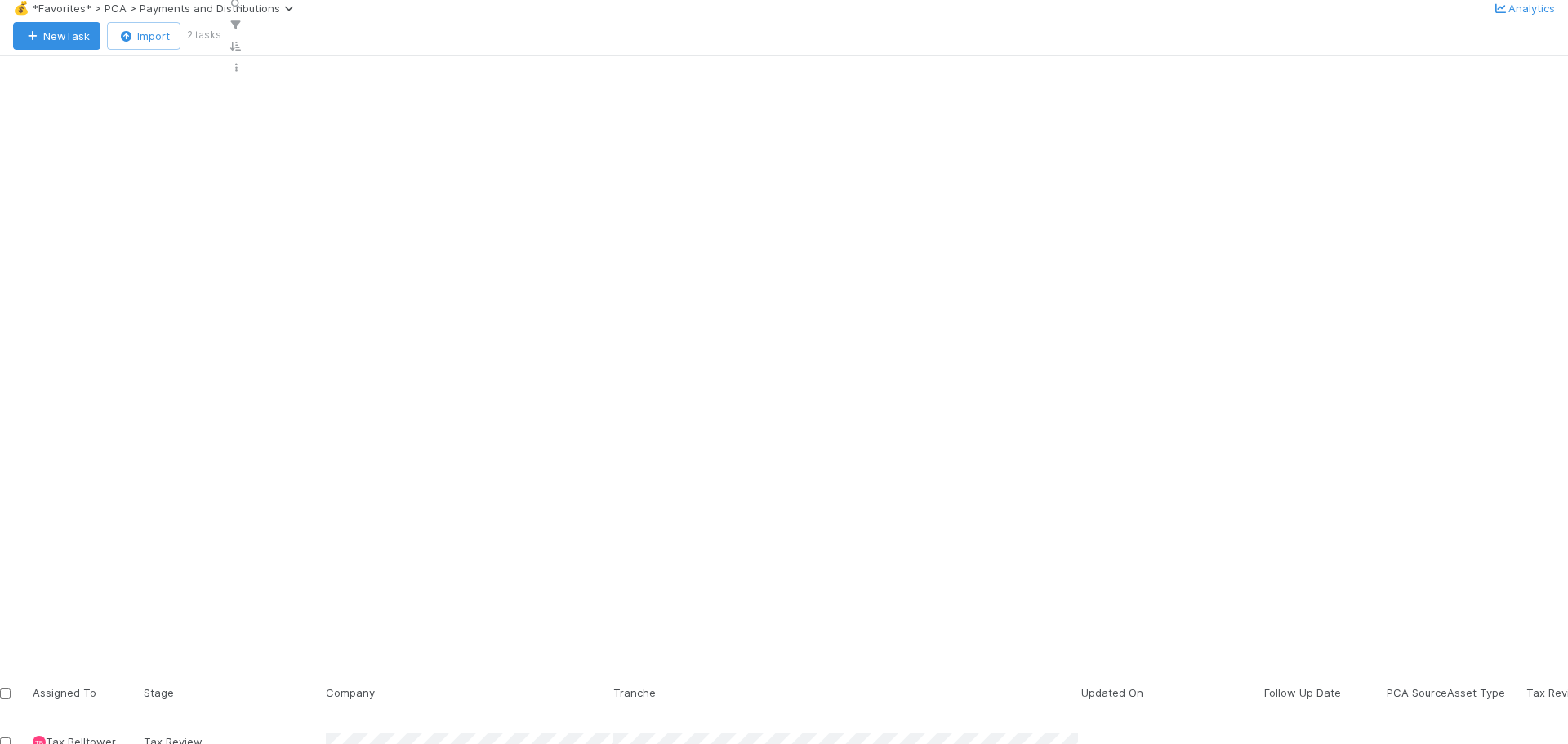
scroll to position [588, 1066]
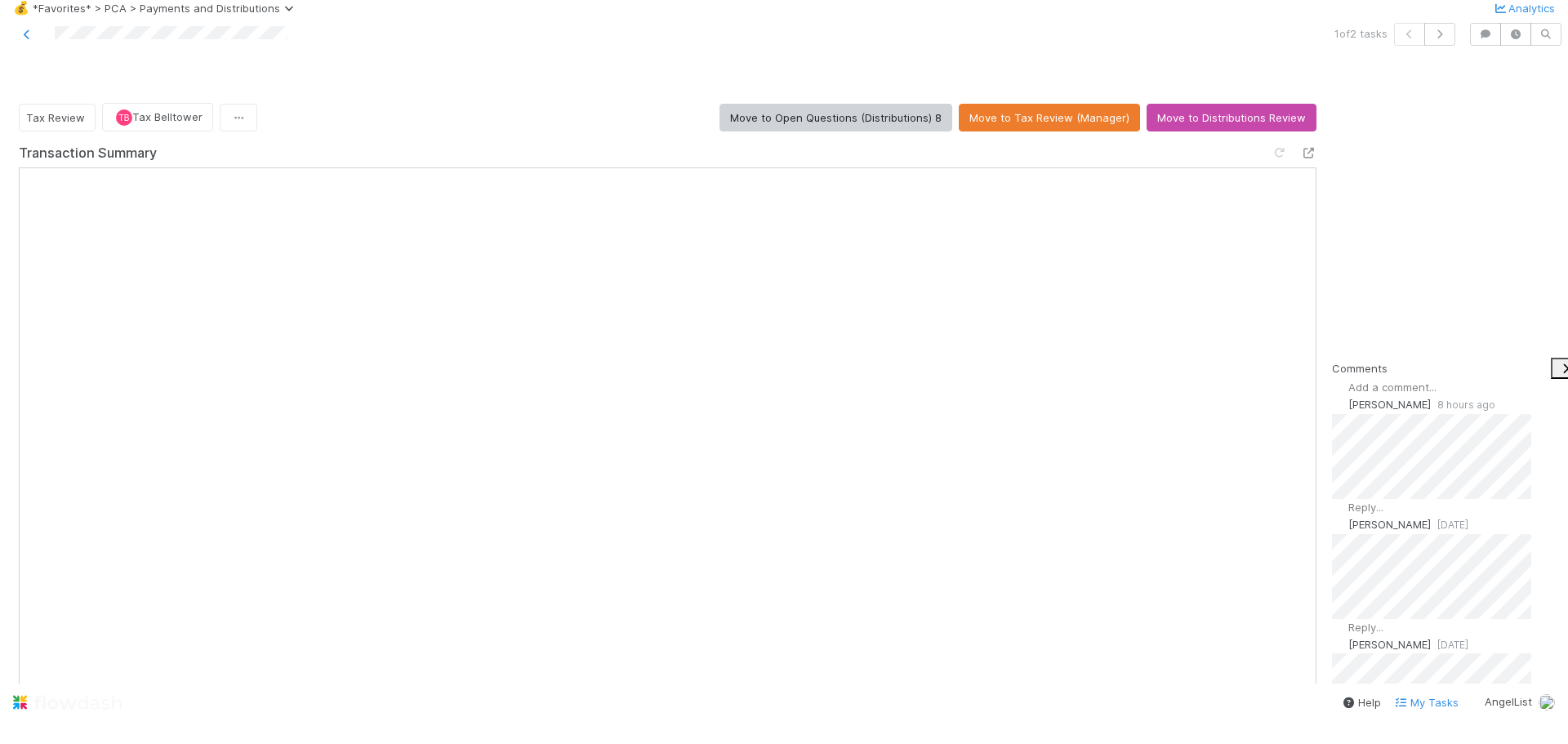
scroll to position [2942, 0]
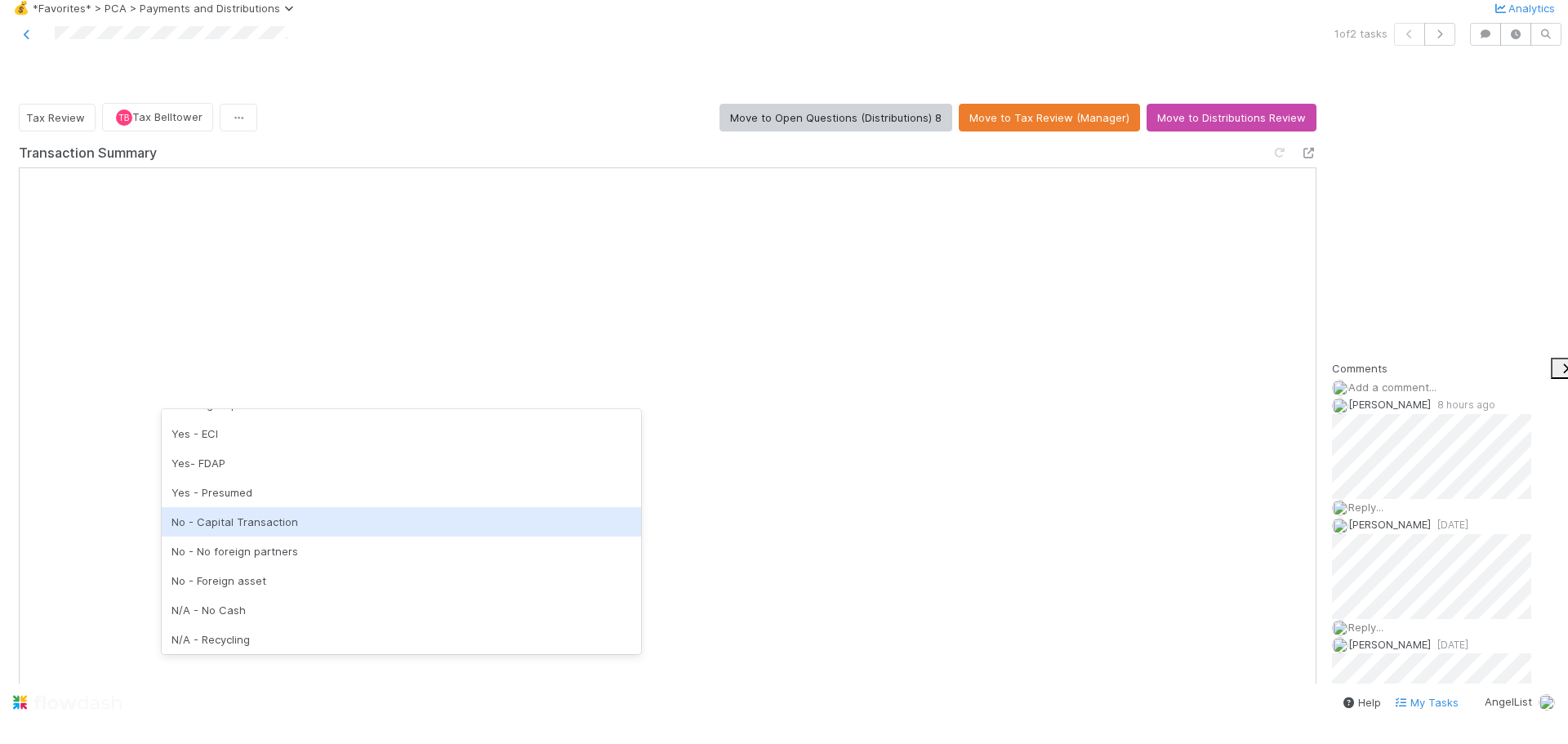
scroll to position [0, 0]
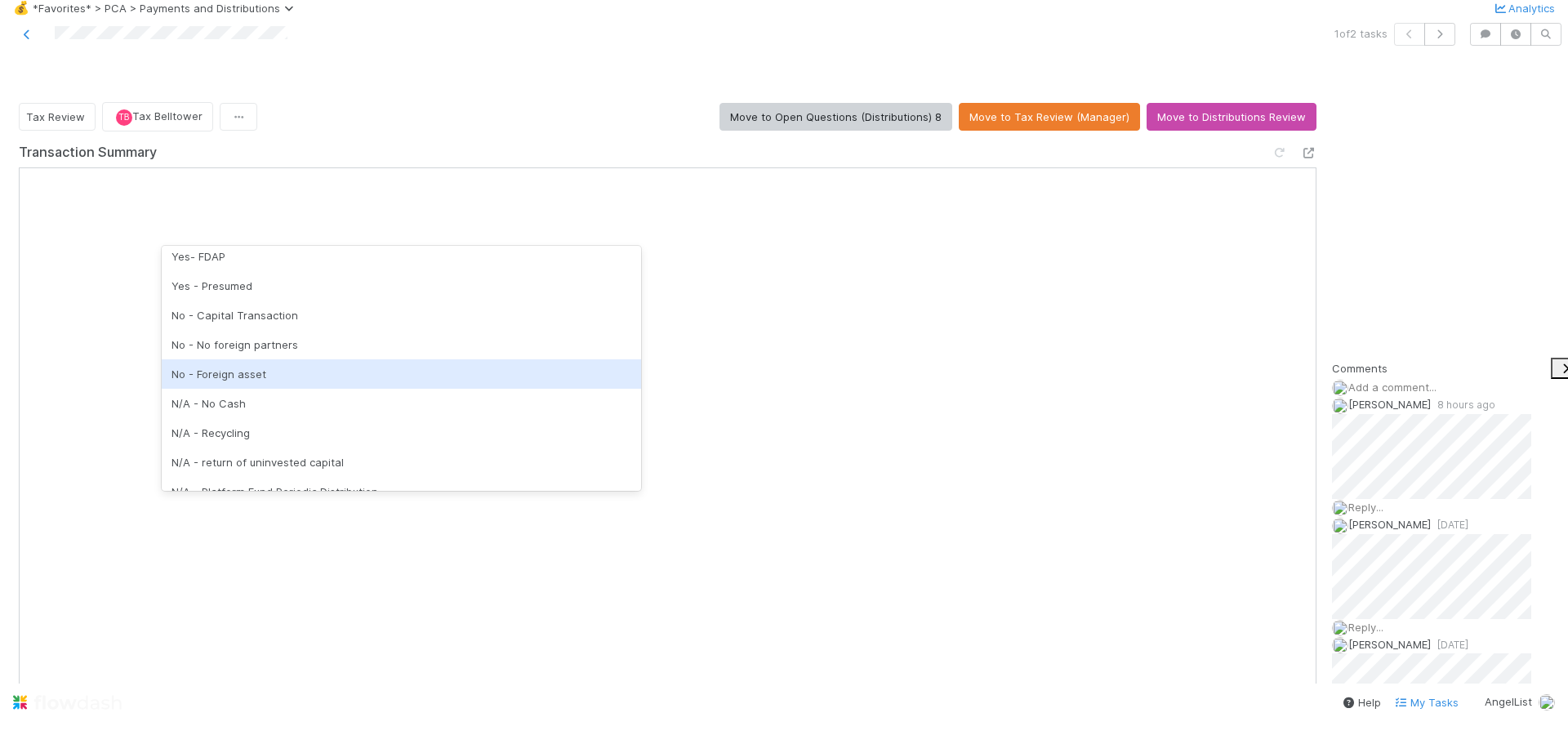
scroll to position [163, 0]
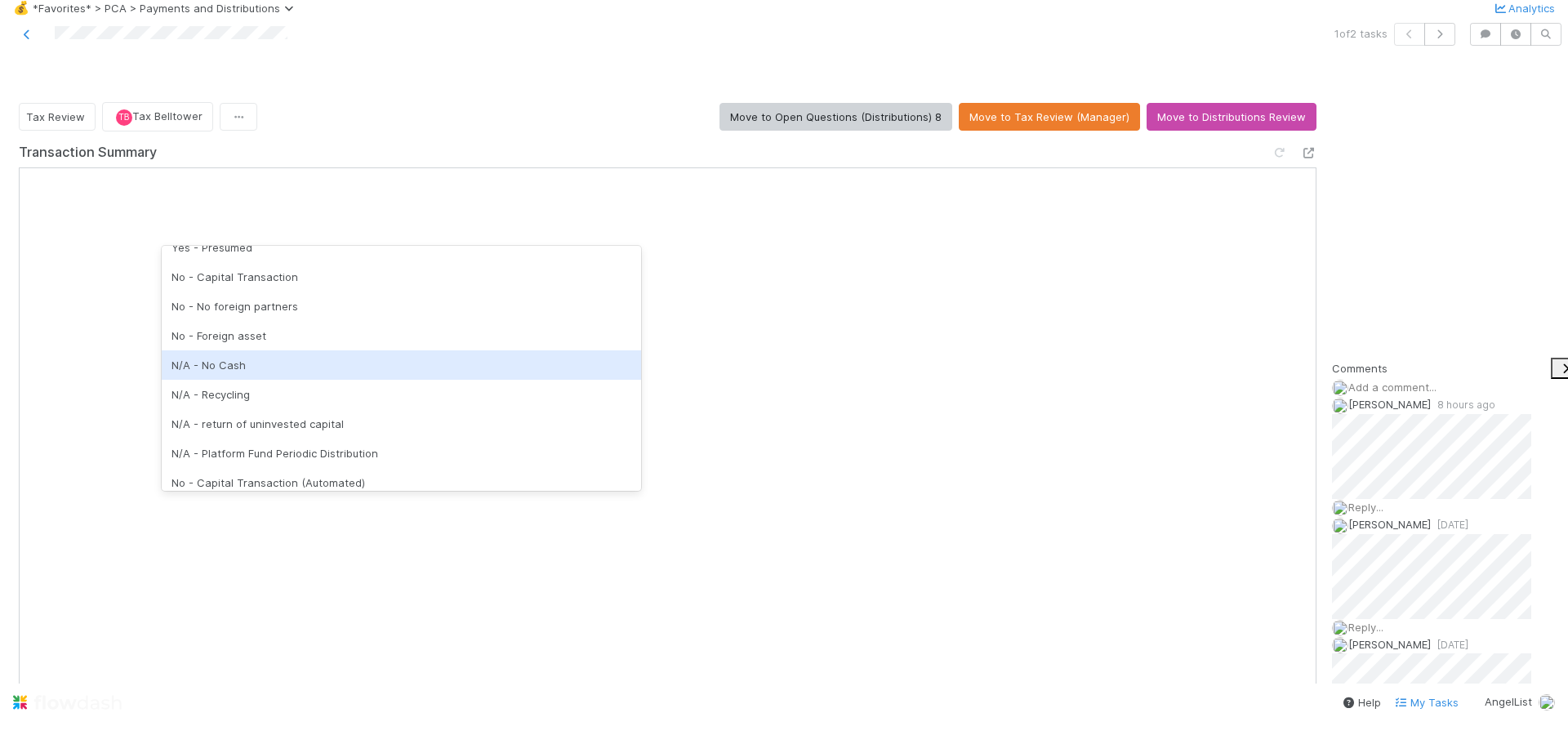
click at [277, 359] on div "N/A - No Cash" at bounding box center [401, 365] width 480 height 29
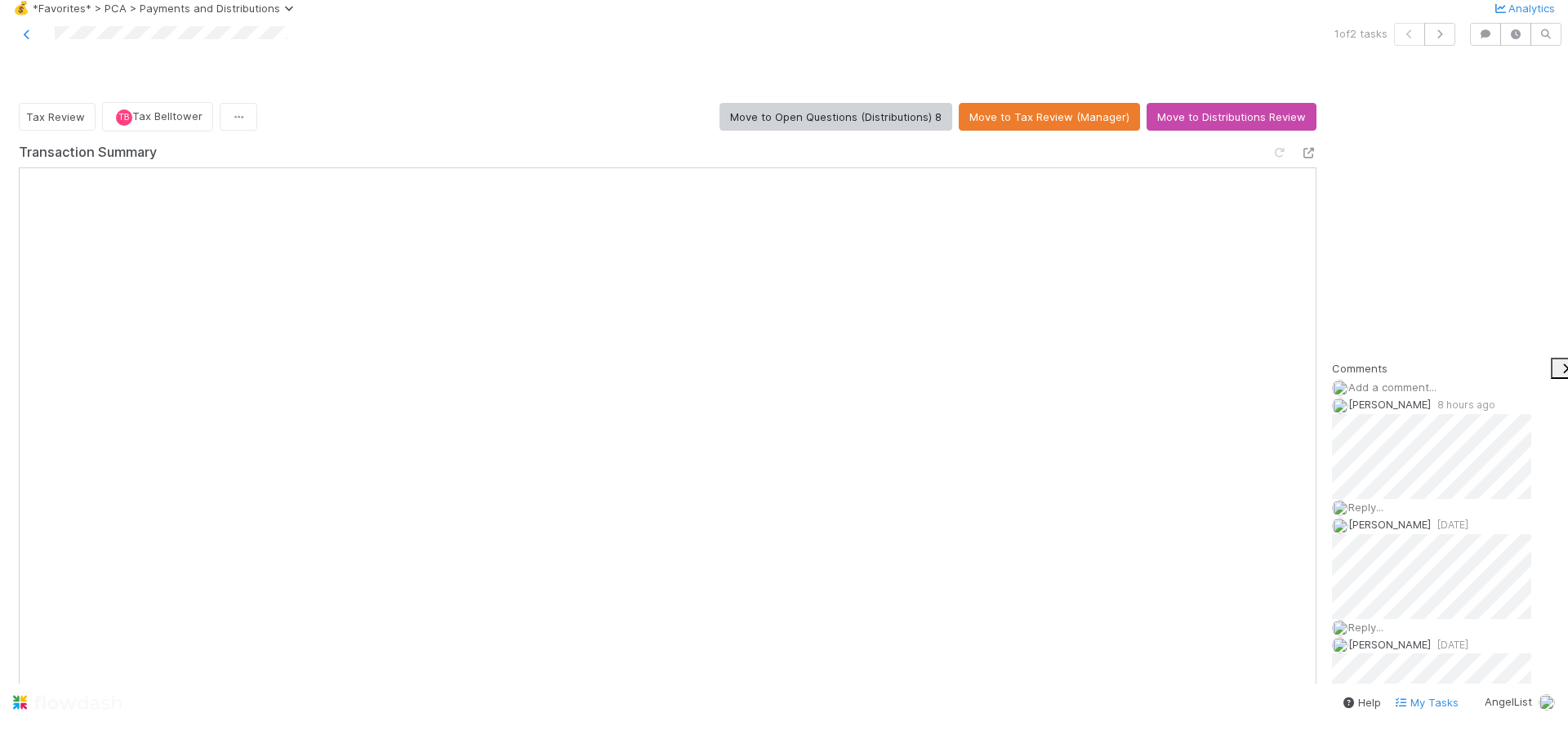
scroll to position [675, 0]
click at [22, 40] on icon at bounding box center [26, 34] width 17 height 11
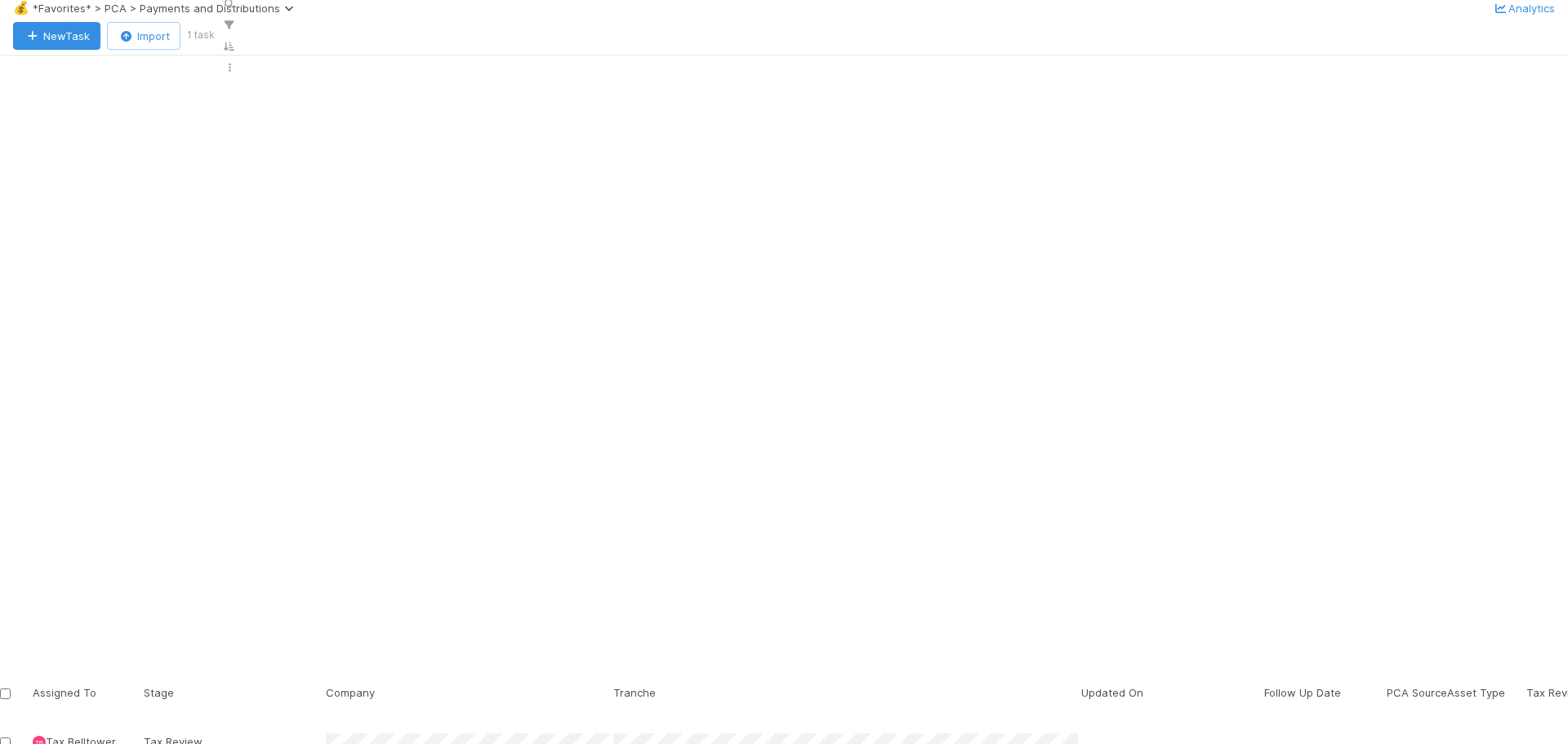
scroll to position [588, 1066]
click at [326, 734] on div "Tax Review" at bounding box center [235, 750] width 183 height 32
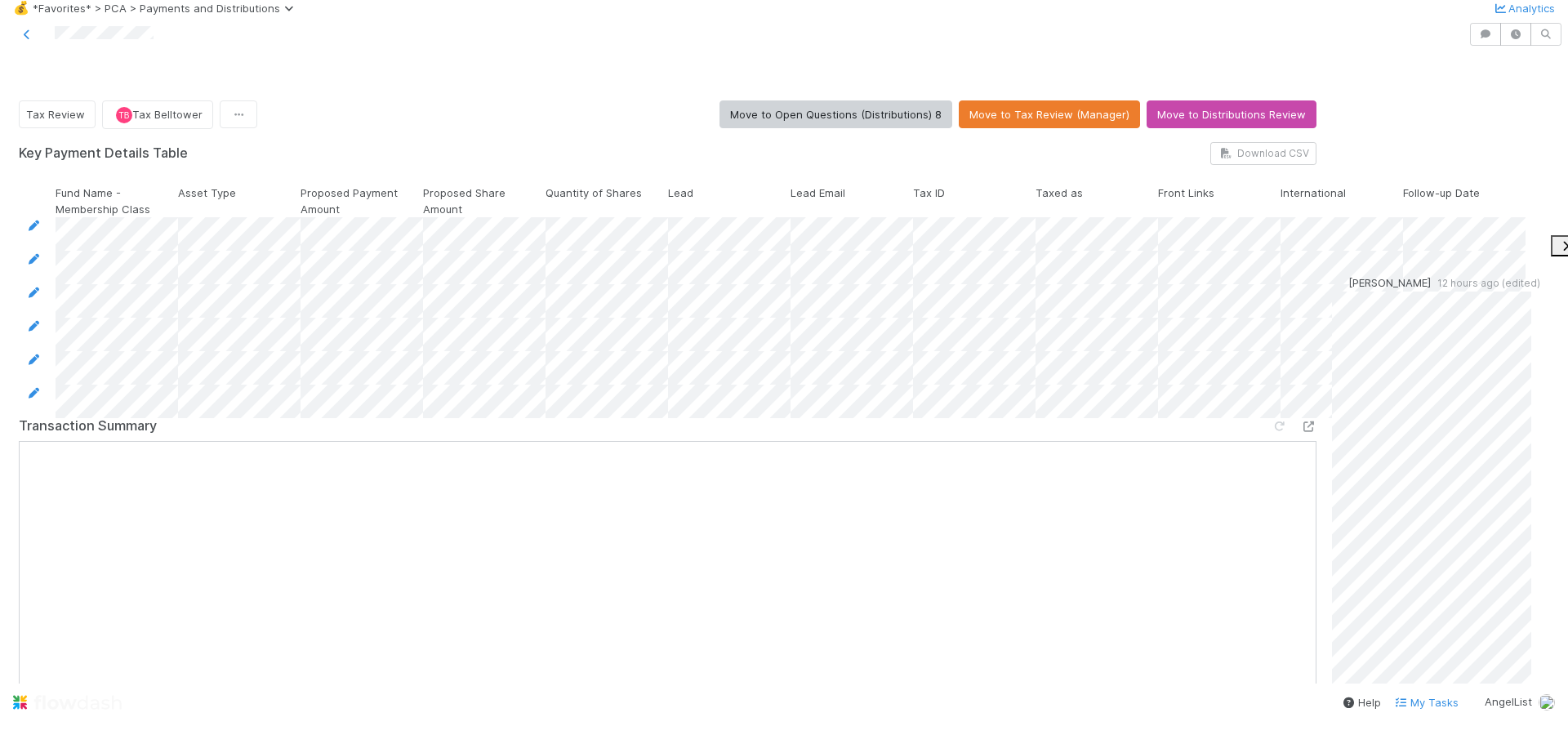
scroll to position [3105, 0]
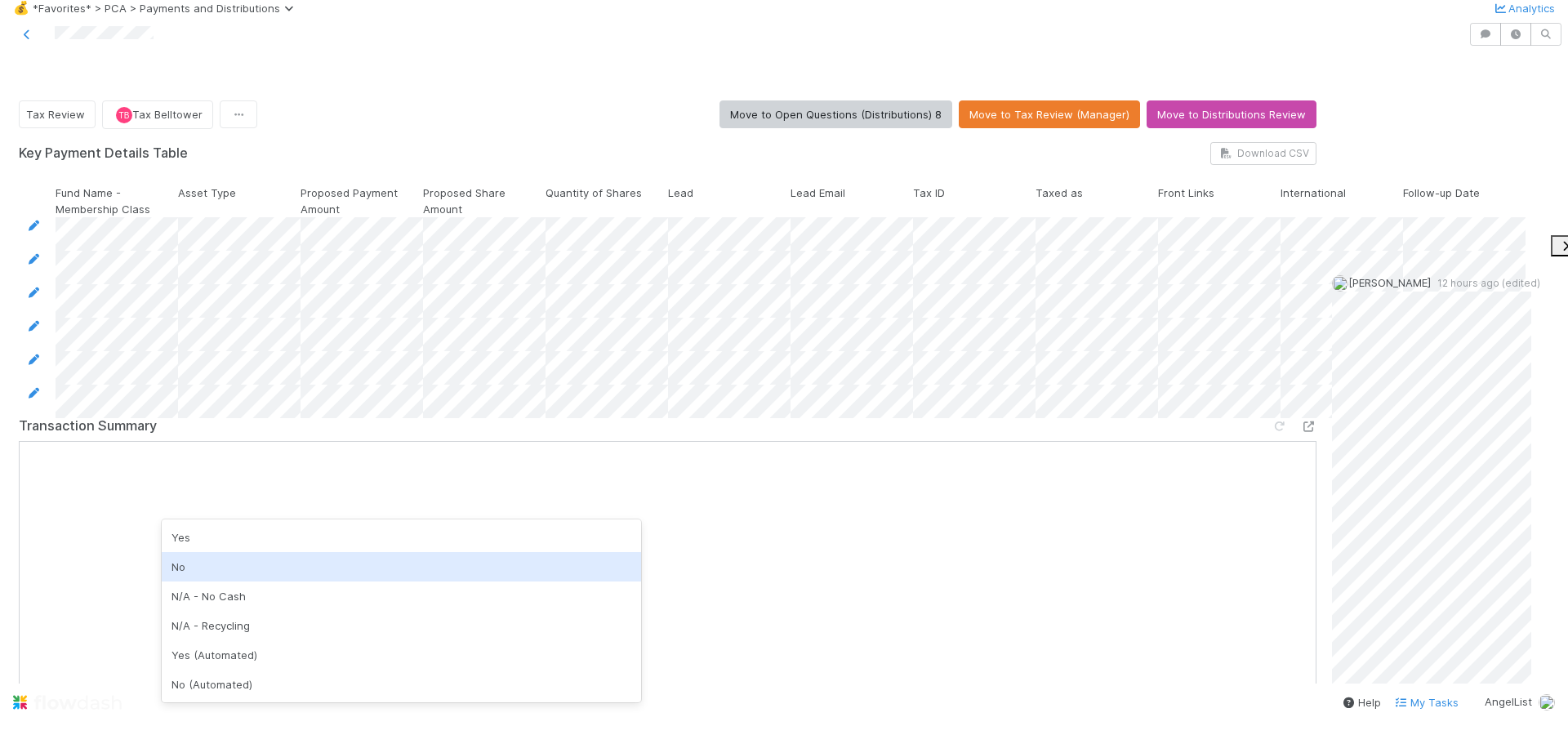
click at [221, 560] on div "No" at bounding box center [401, 567] width 480 height 29
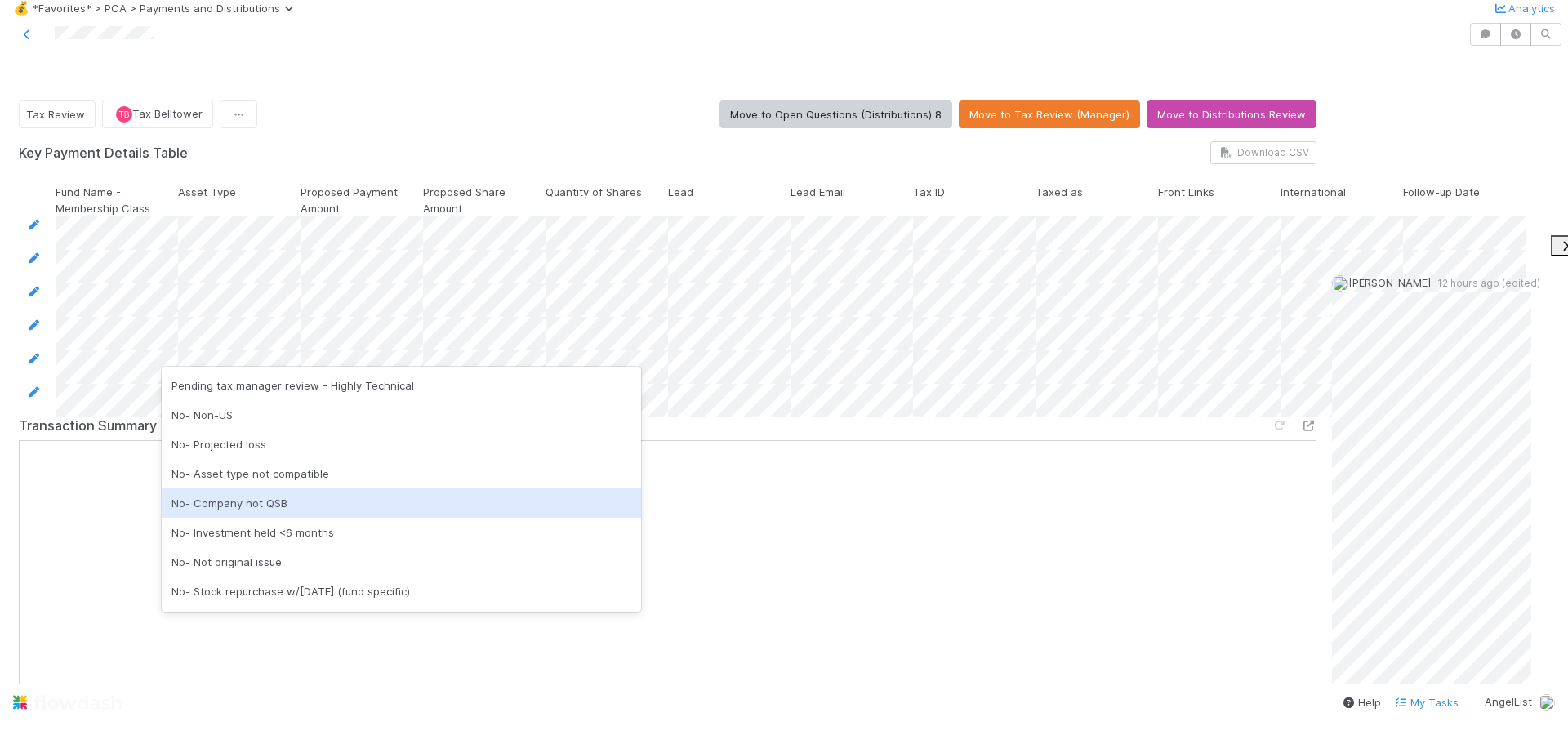
scroll to position [0, 0]
click at [343, 508] on div "No- Asset type not compatible" at bounding box center [401, 503] width 480 height 29
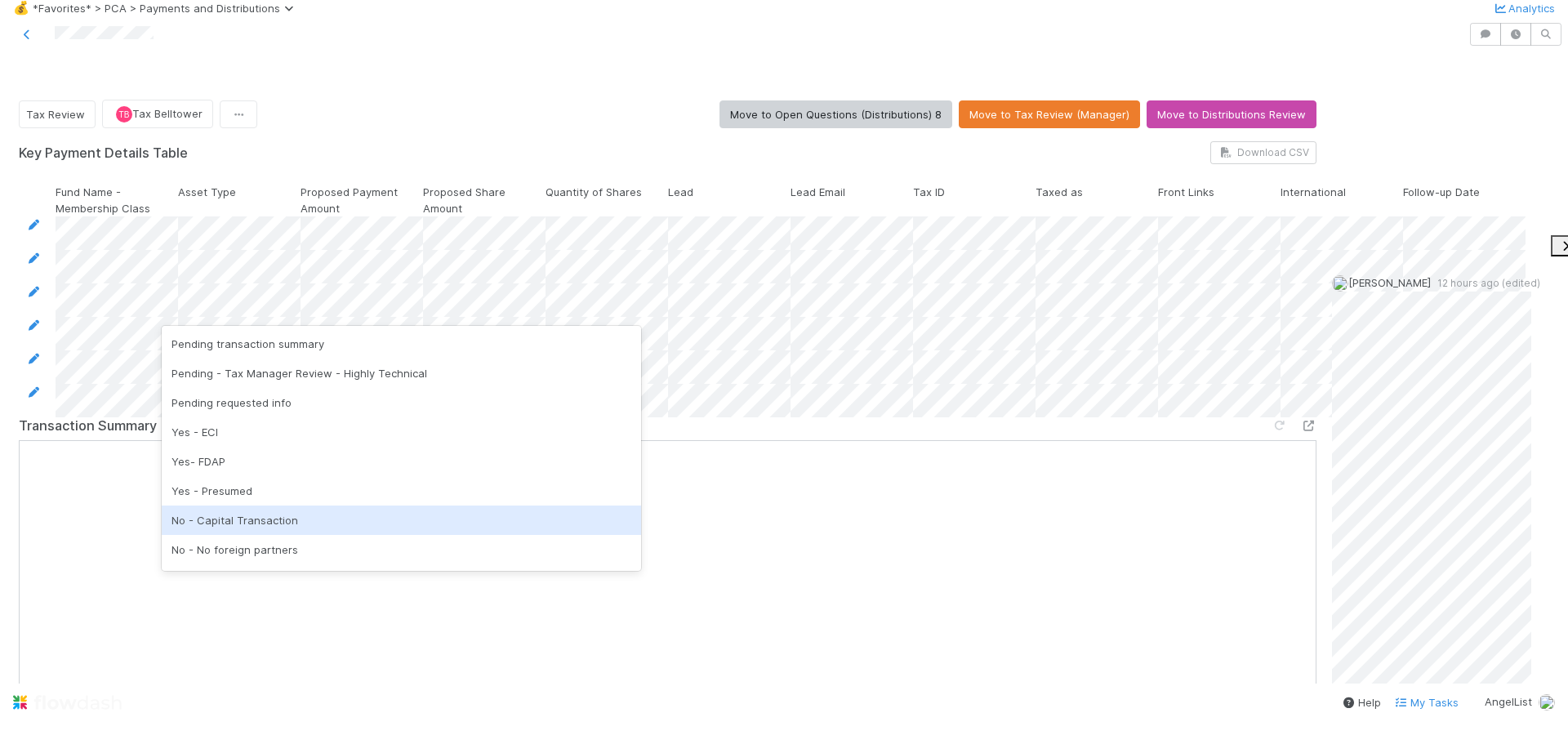
click at [323, 516] on div "No - Capital Transaction" at bounding box center [401, 520] width 480 height 29
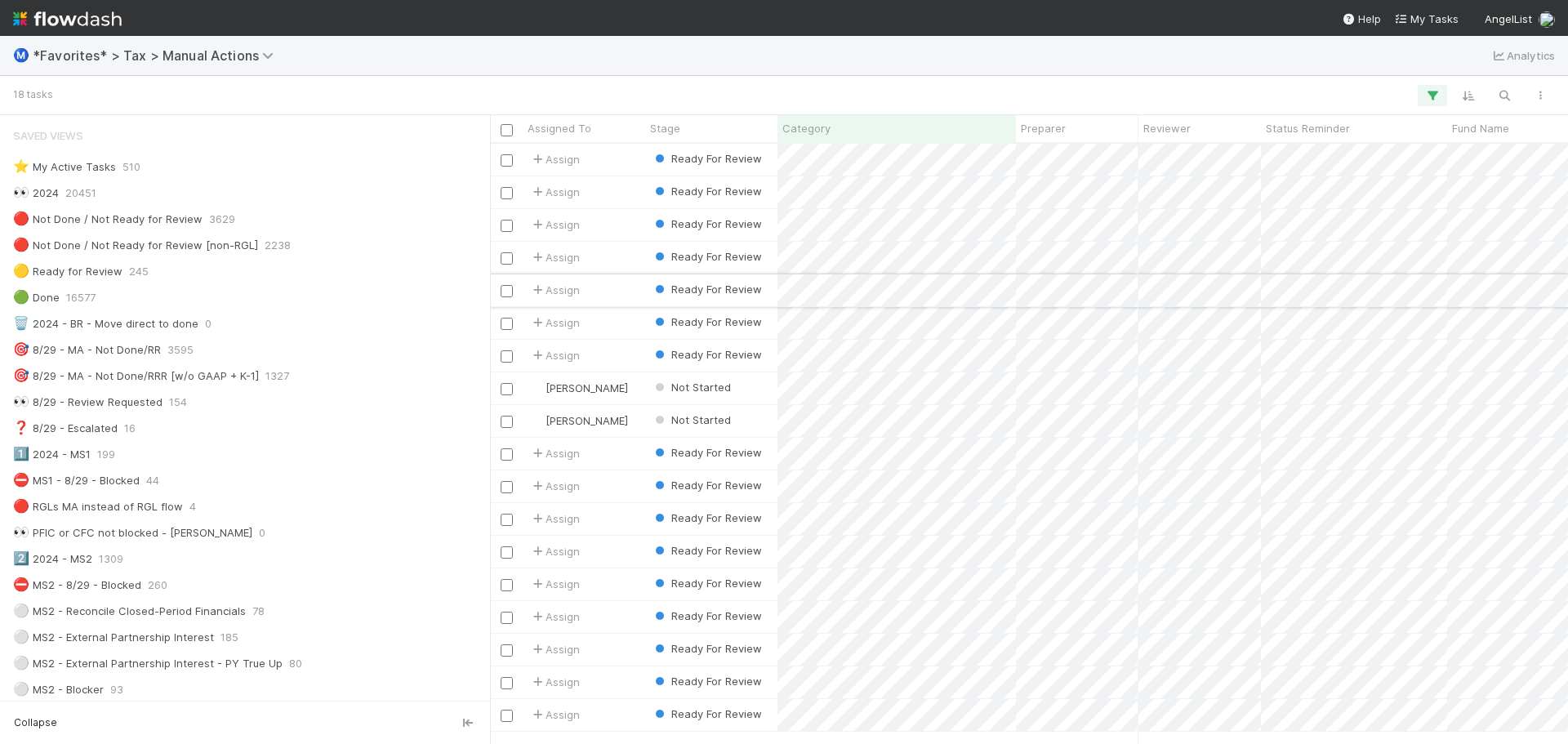
scroll to position [588, 1066]
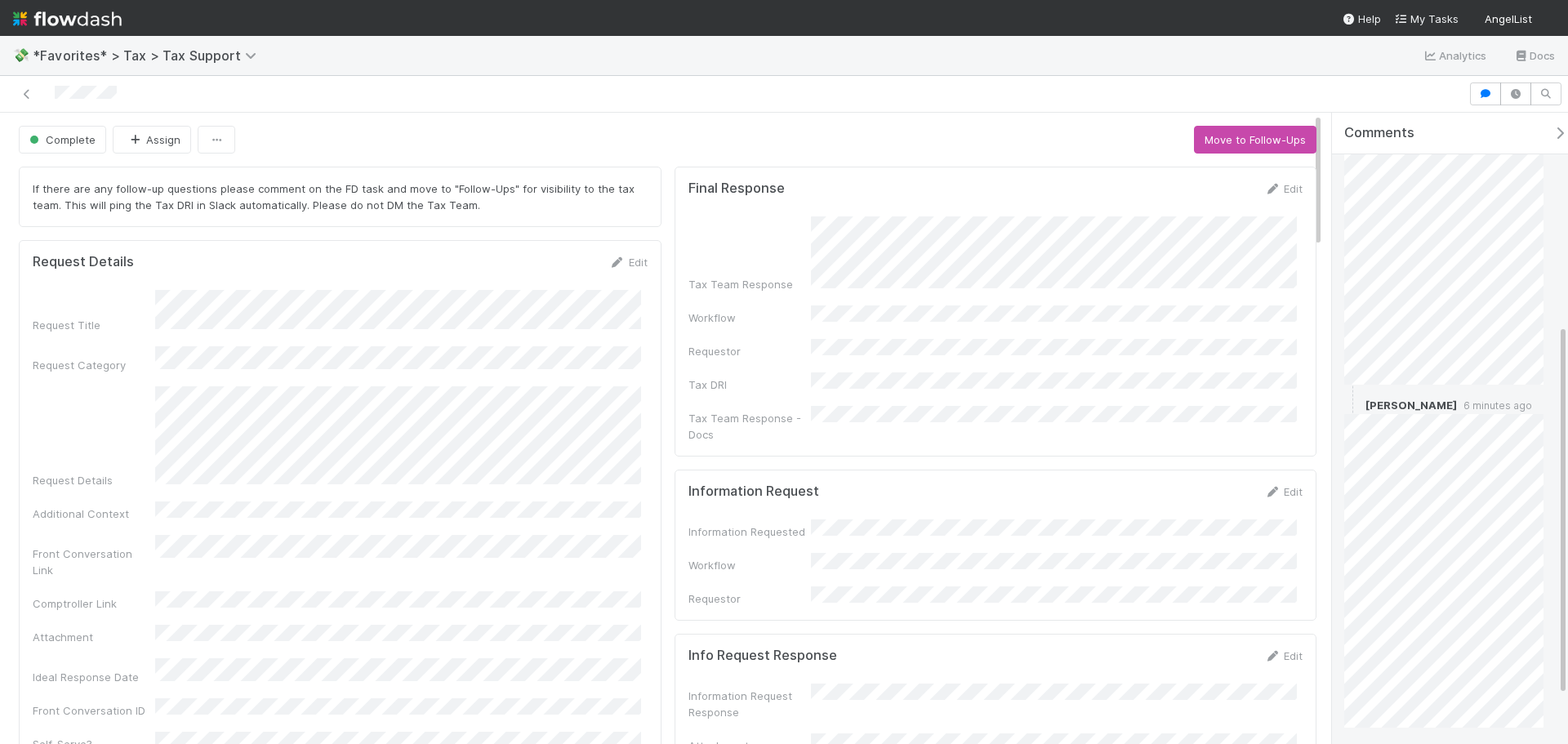
scroll to position [359, 0]
